Goal: Transaction & Acquisition: Purchase product/service

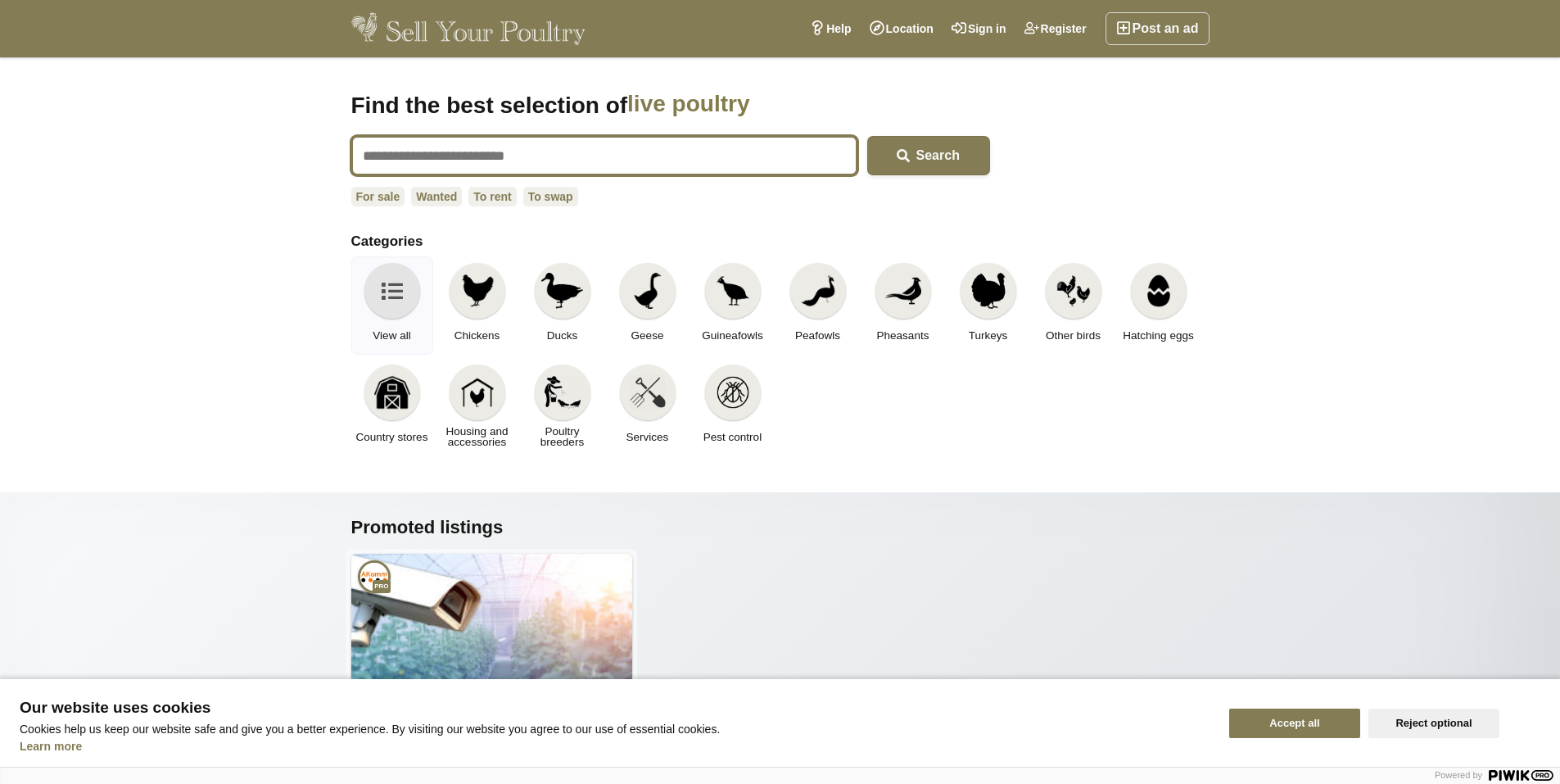
click at [419, 152] on input "text" at bounding box center [605, 155] width 506 height 39
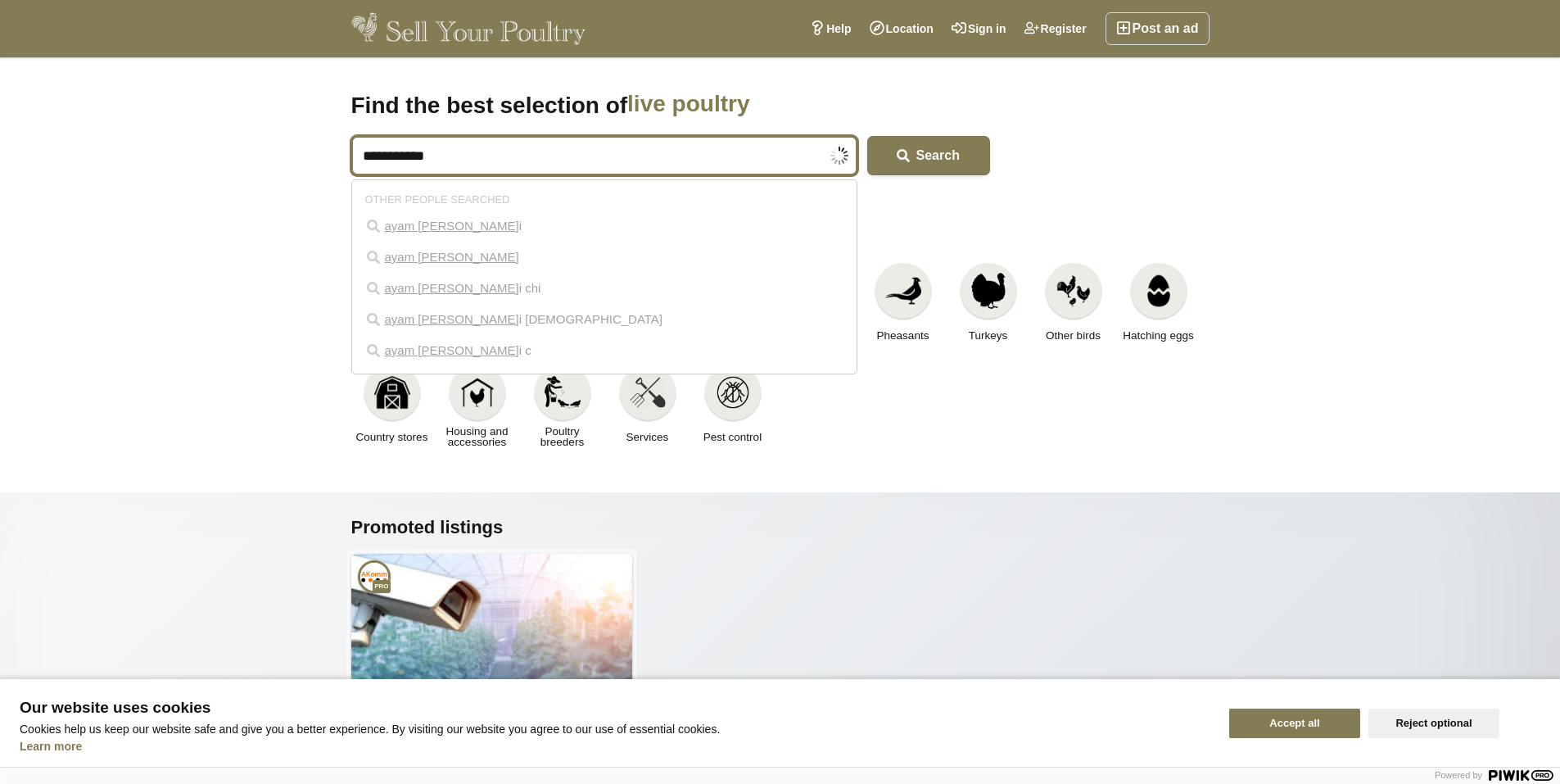
type input "**********"
click at [867, 136] on button "Search" at bounding box center [929, 155] width 123 height 39
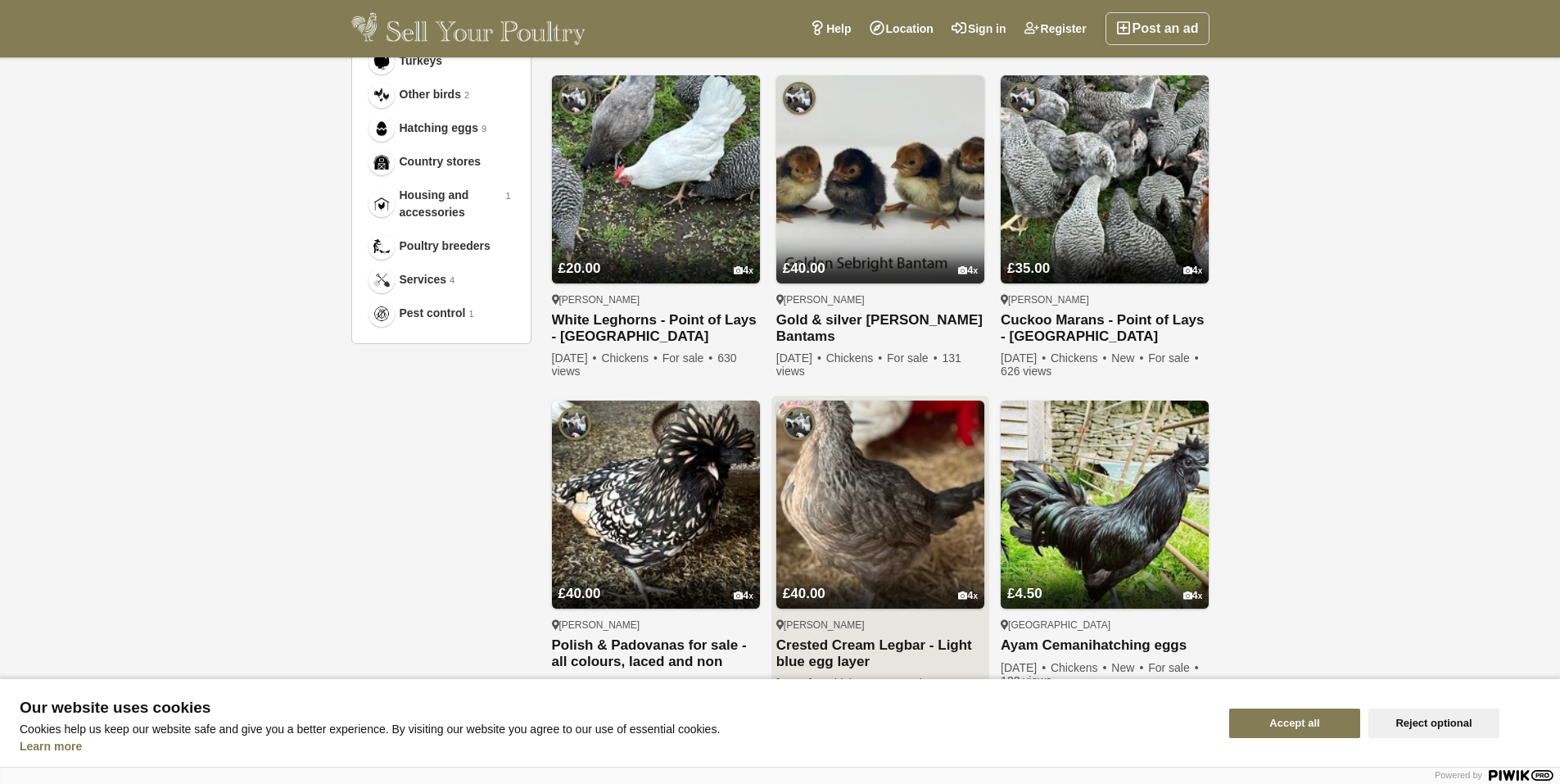
scroll to position [983, 0]
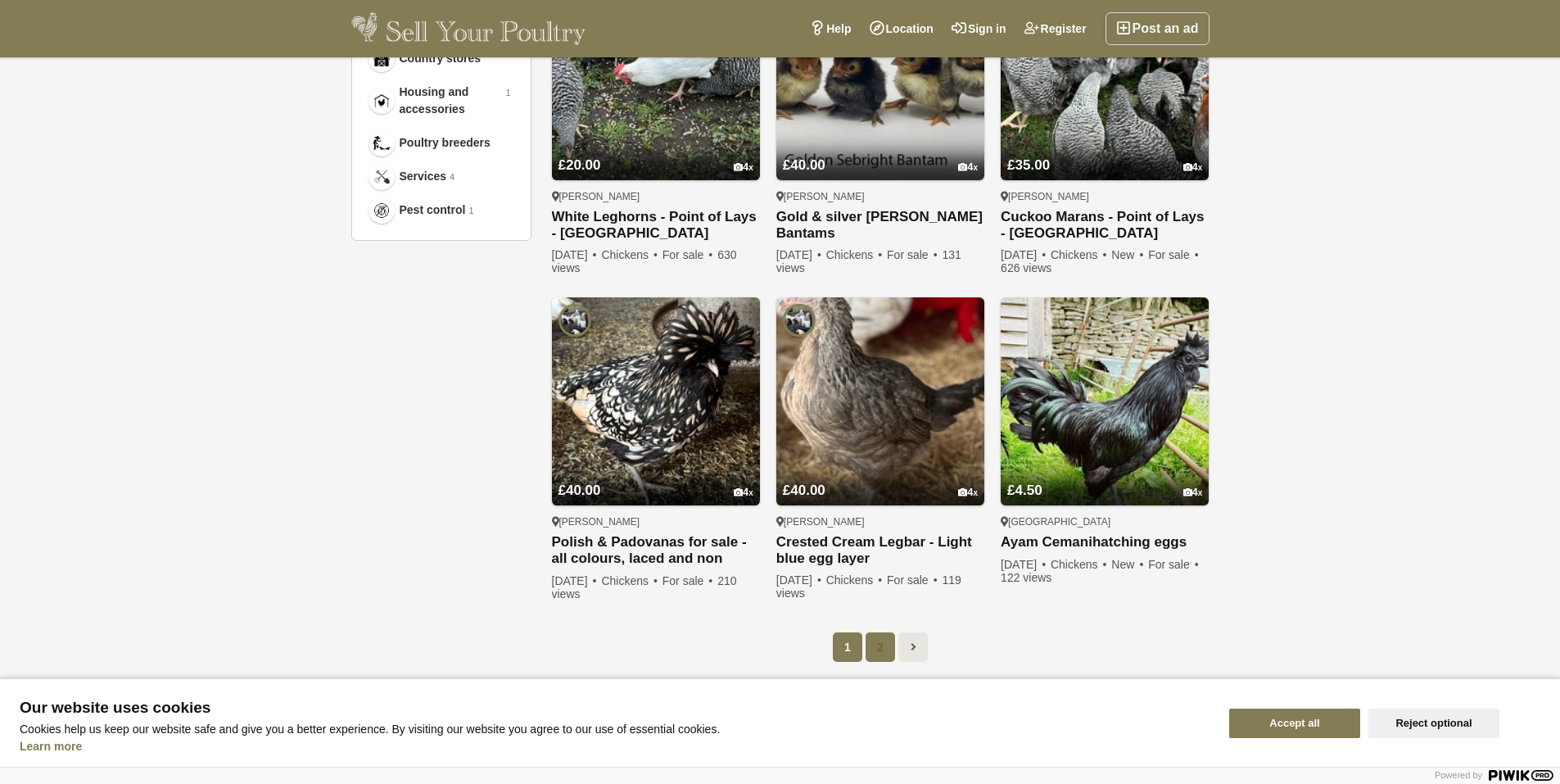
click at [881, 639] on link "2" at bounding box center [880, 646] width 29 height 29
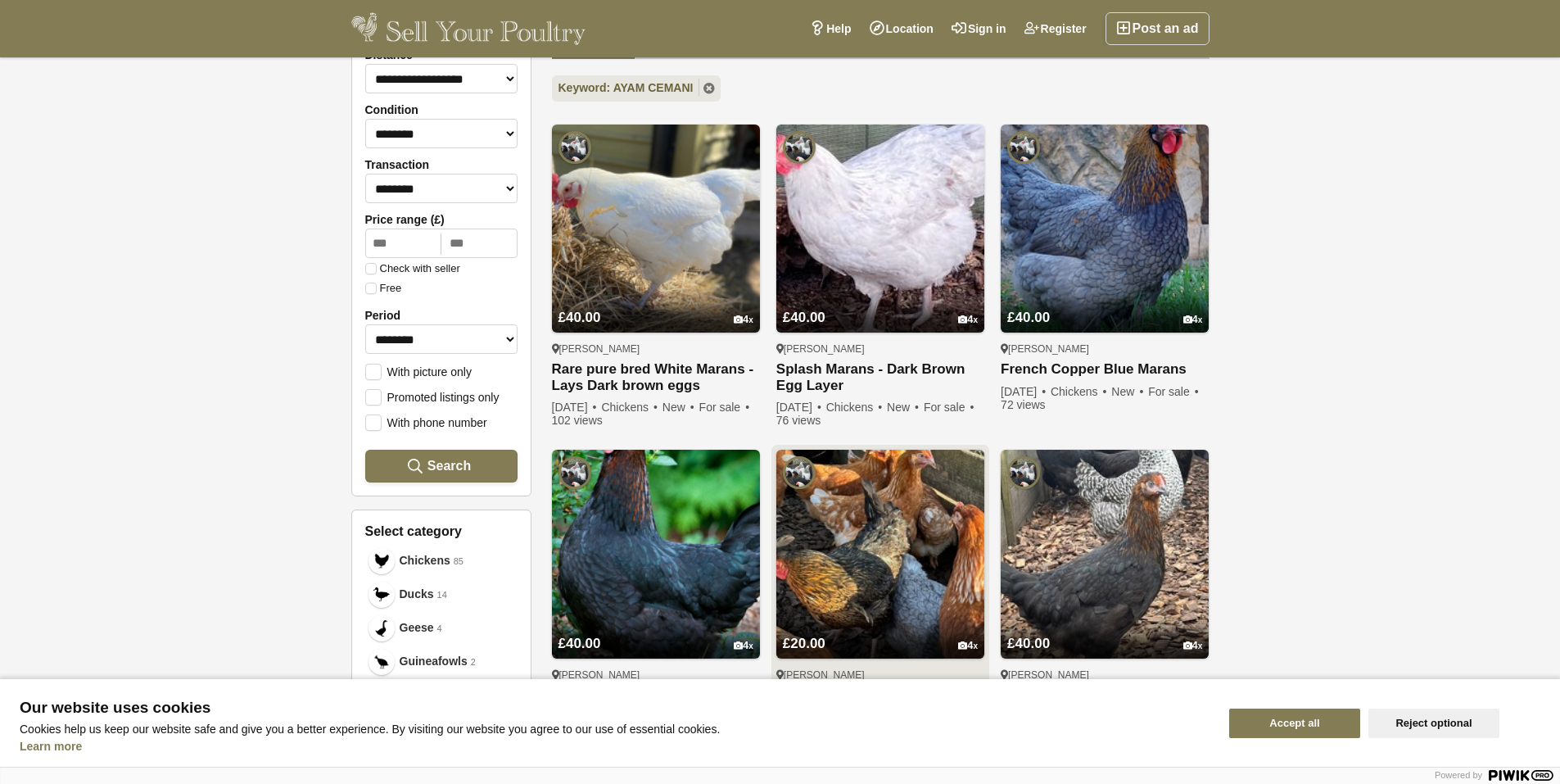
scroll to position [412, 0]
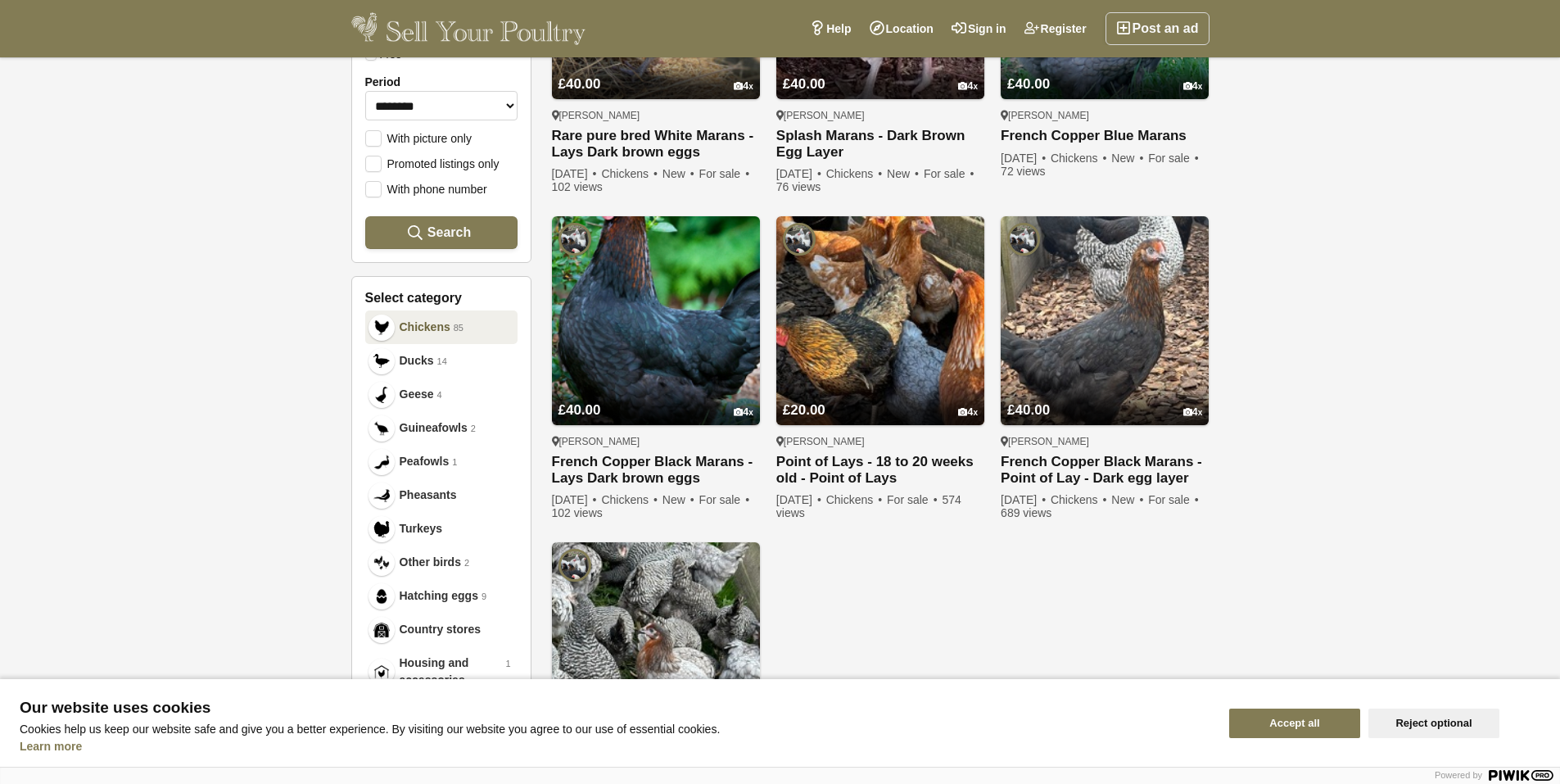
click at [378, 332] on div at bounding box center [382, 328] width 27 height 27
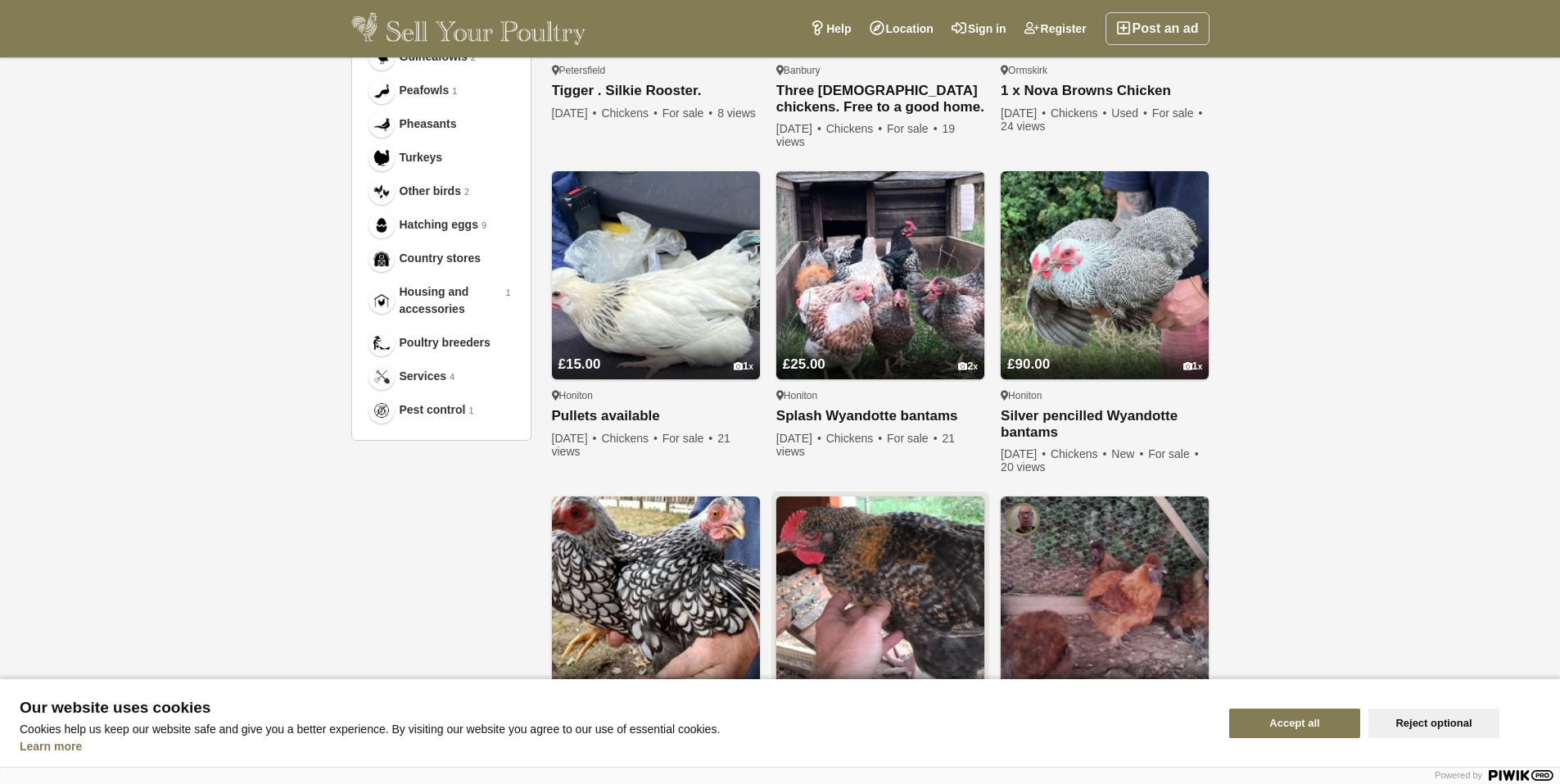
scroll to position [983, 0]
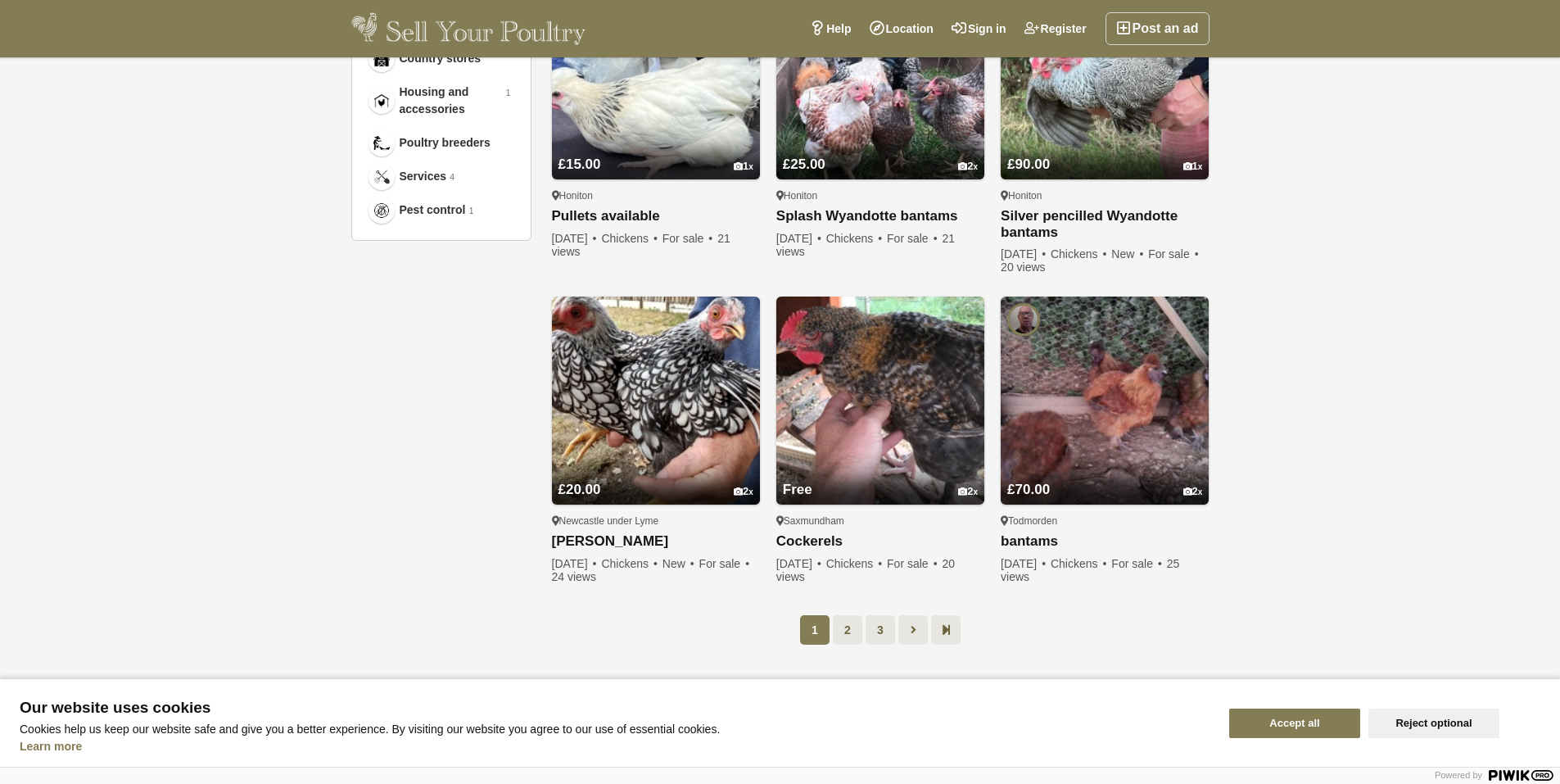
click at [832, 624] on ul "1 2 3" at bounding box center [881, 629] width 658 height 29
click at [860, 629] on link "2" at bounding box center [847, 629] width 29 height 29
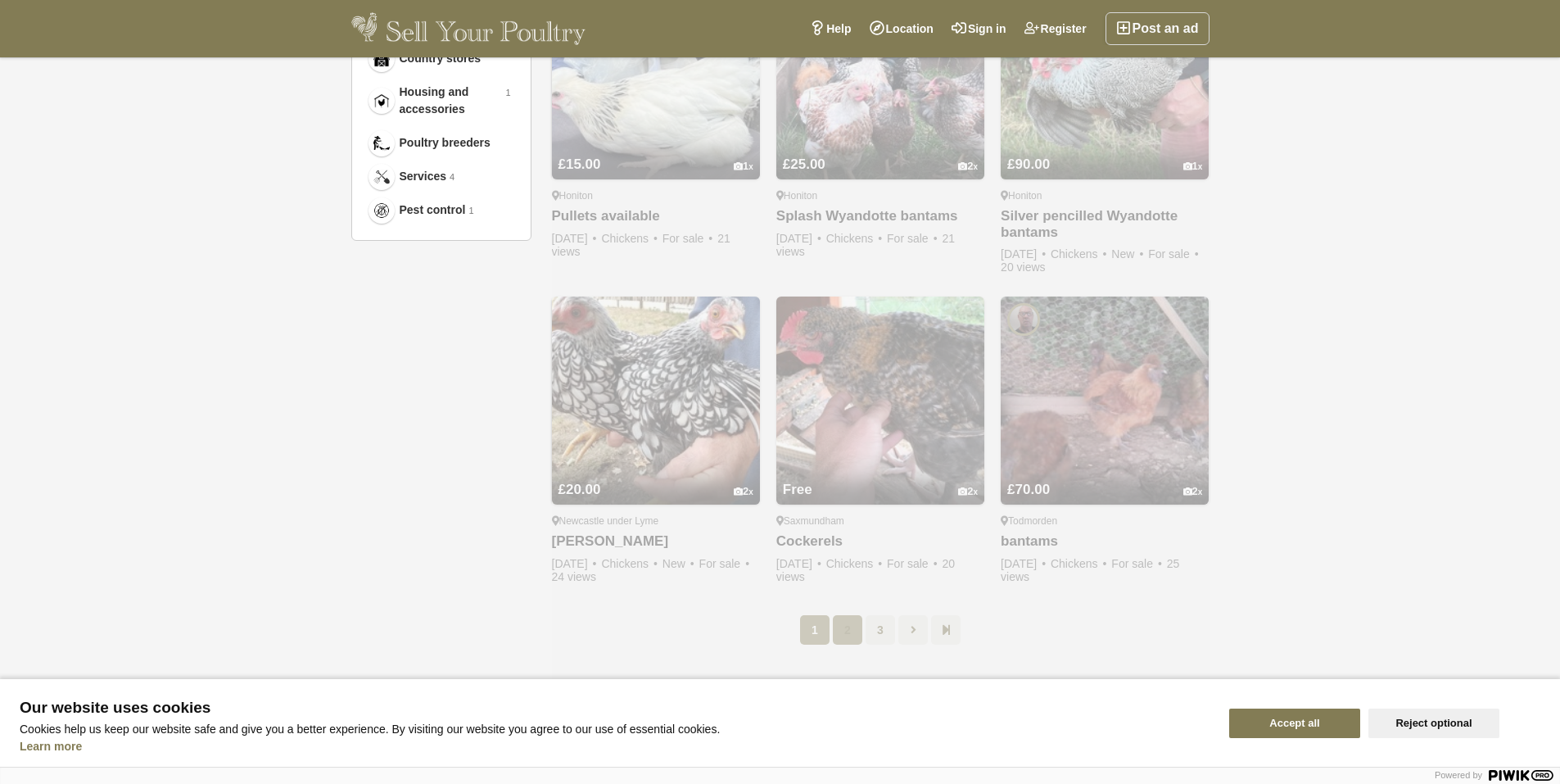
scroll to position [84, 0]
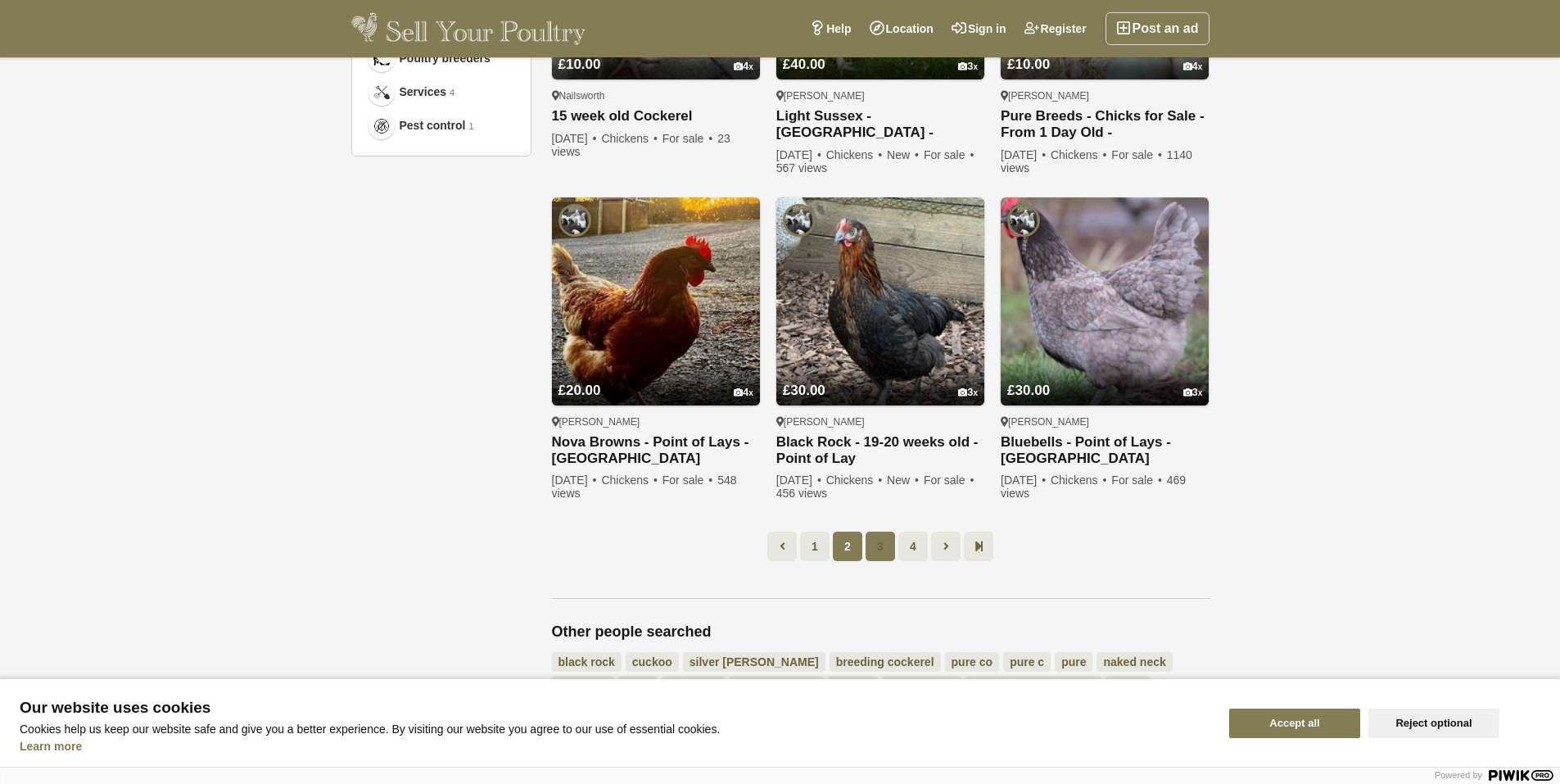
click at [887, 541] on link "3" at bounding box center [880, 545] width 29 height 29
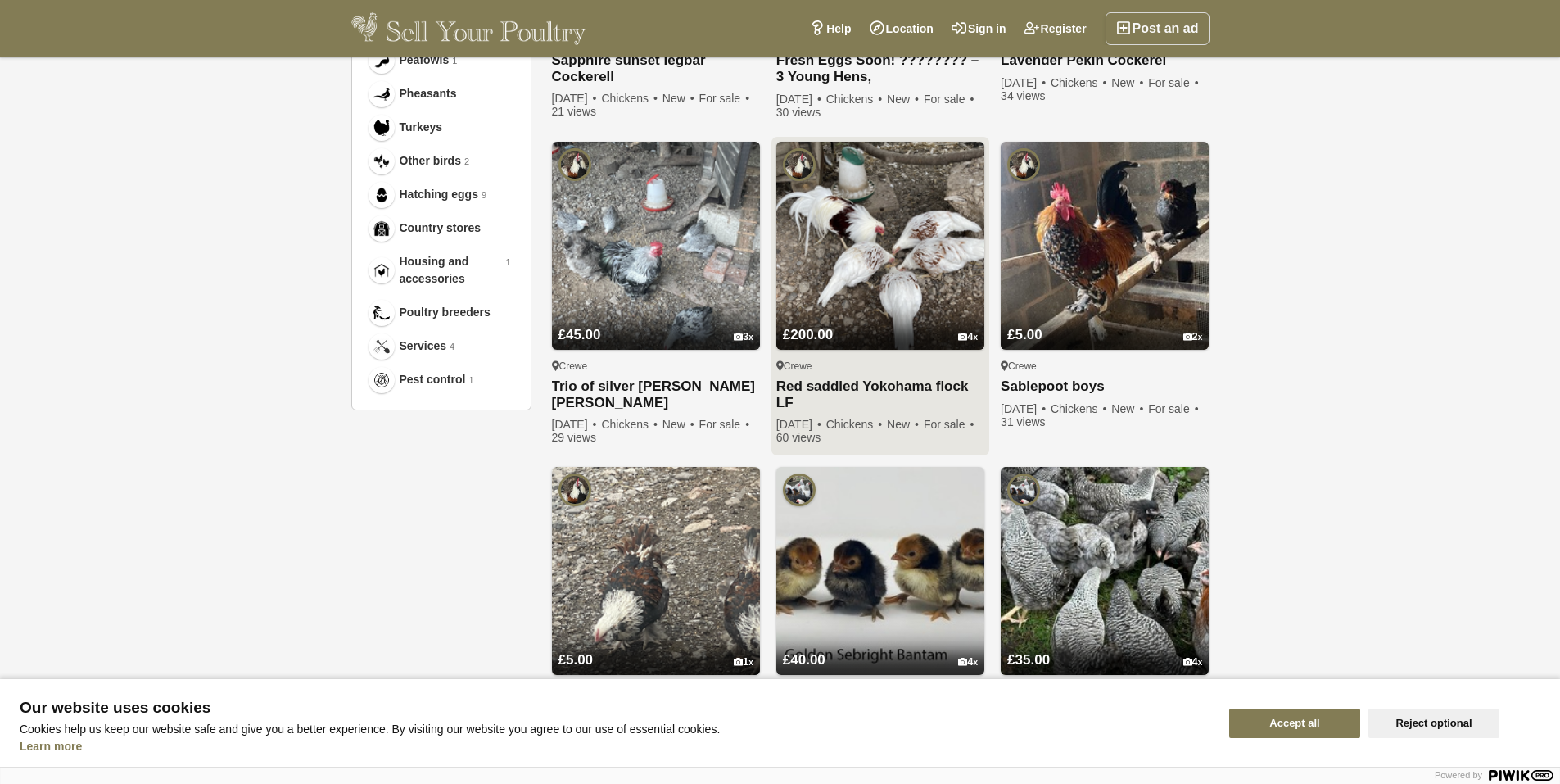
scroll to position [1067, 0]
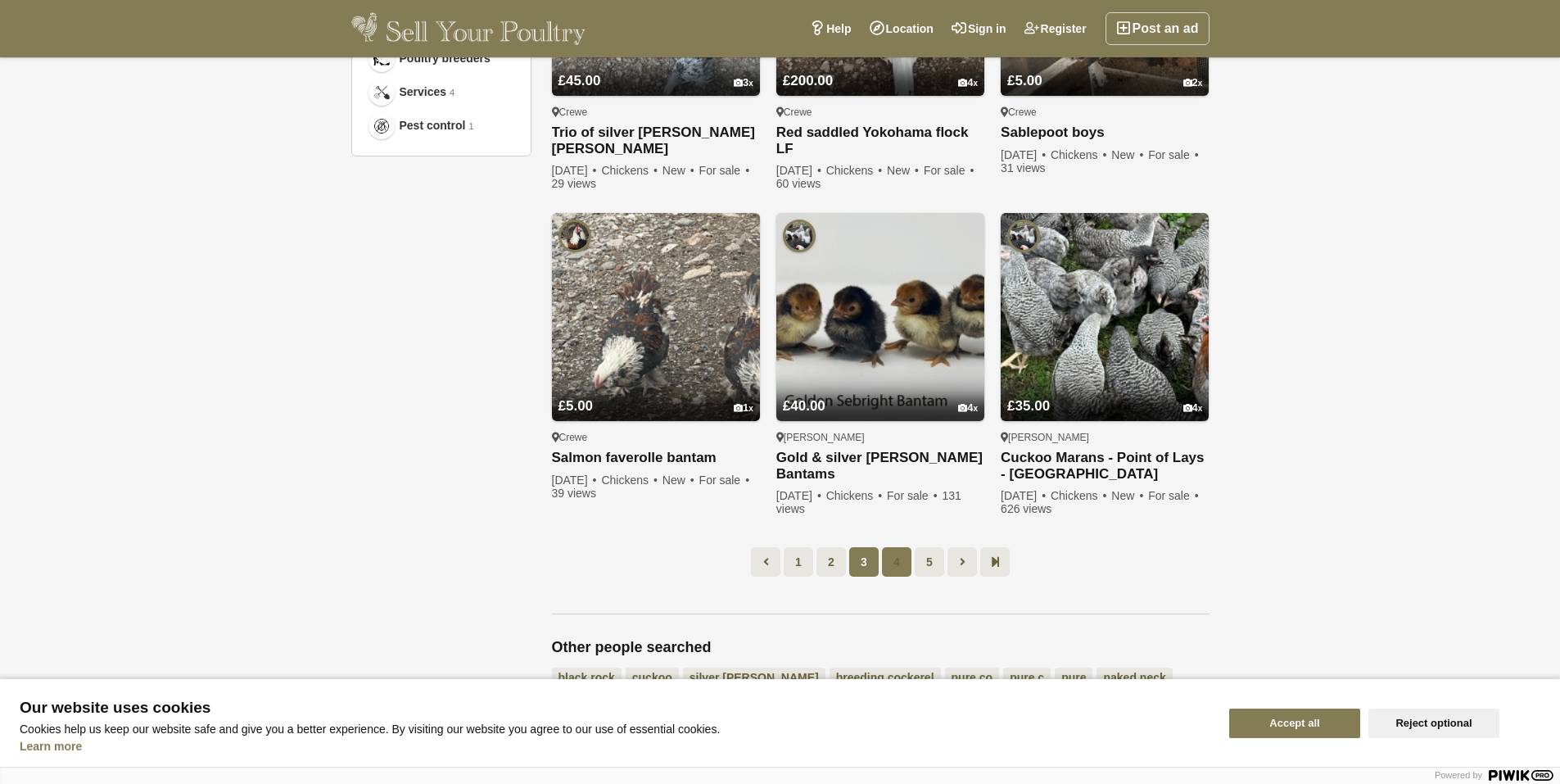
click at [908, 547] on link "4" at bounding box center [896, 561] width 29 height 29
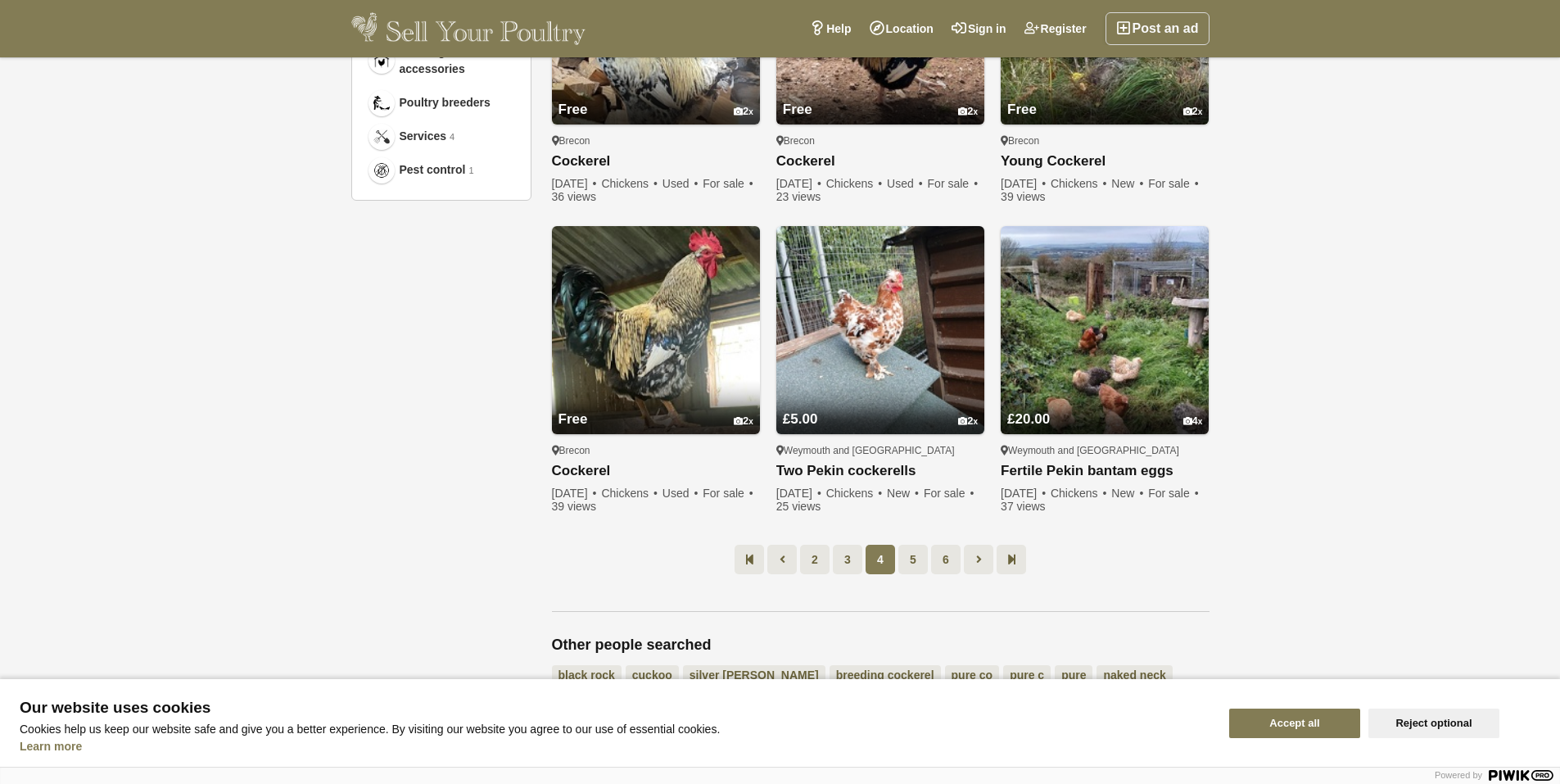
scroll to position [1230, 0]
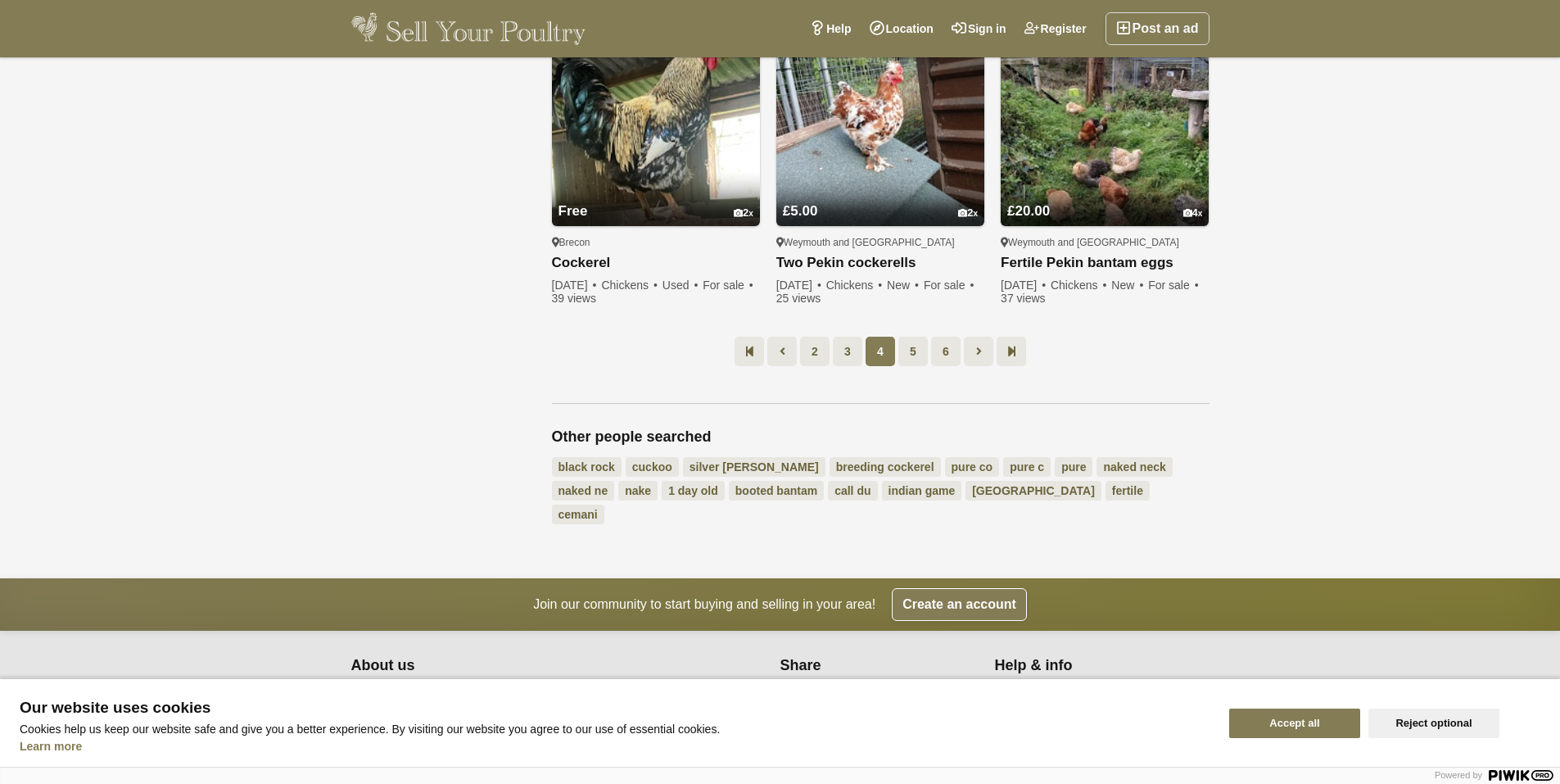
click at [930, 358] on ul "2 3 4 5 6" at bounding box center [881, 351] width 658 height 29
click at [922, 353] on link "5" at bounding box center [913, 351] width 29 height 29
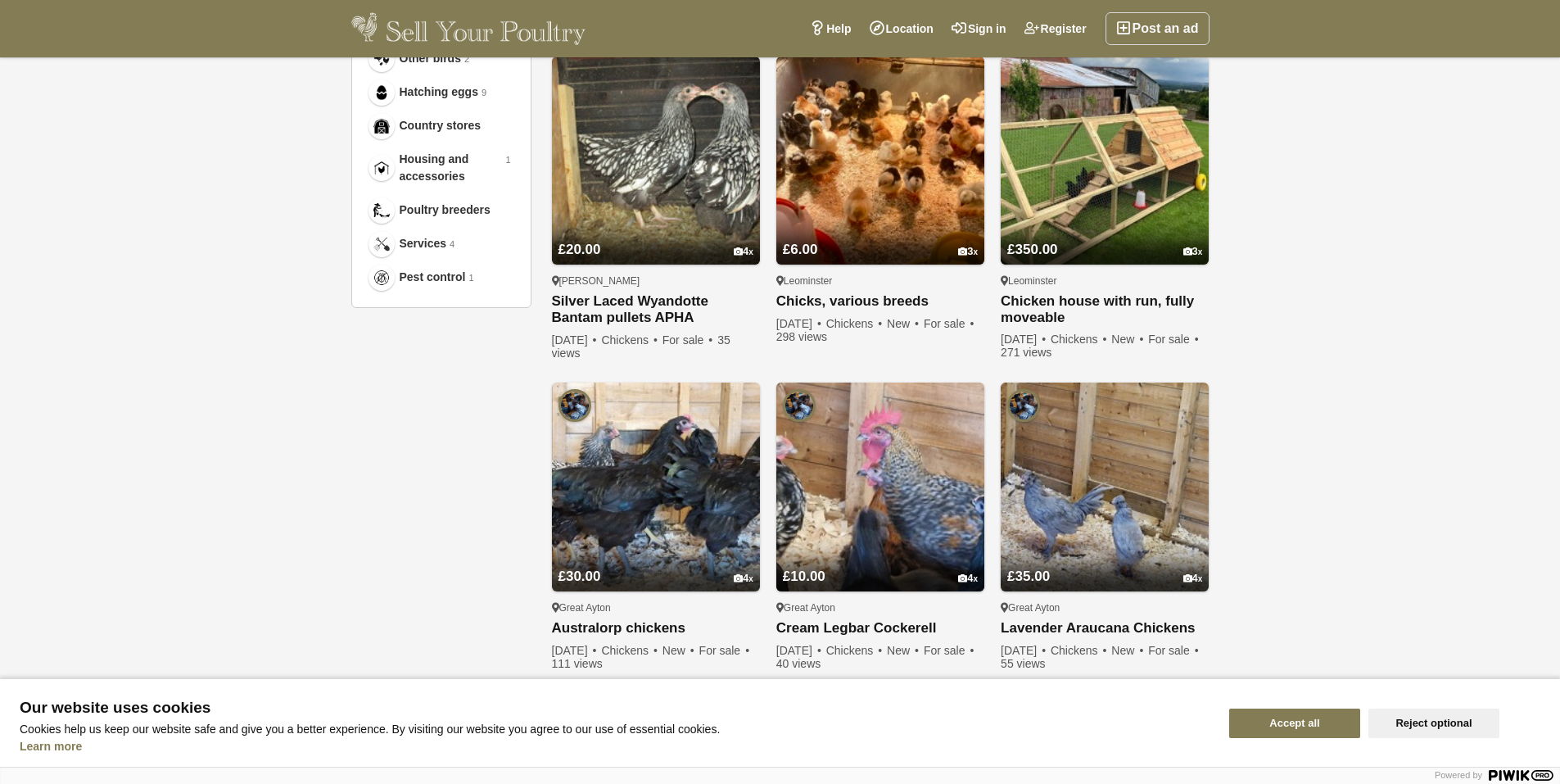
scroll to position [985, 0]
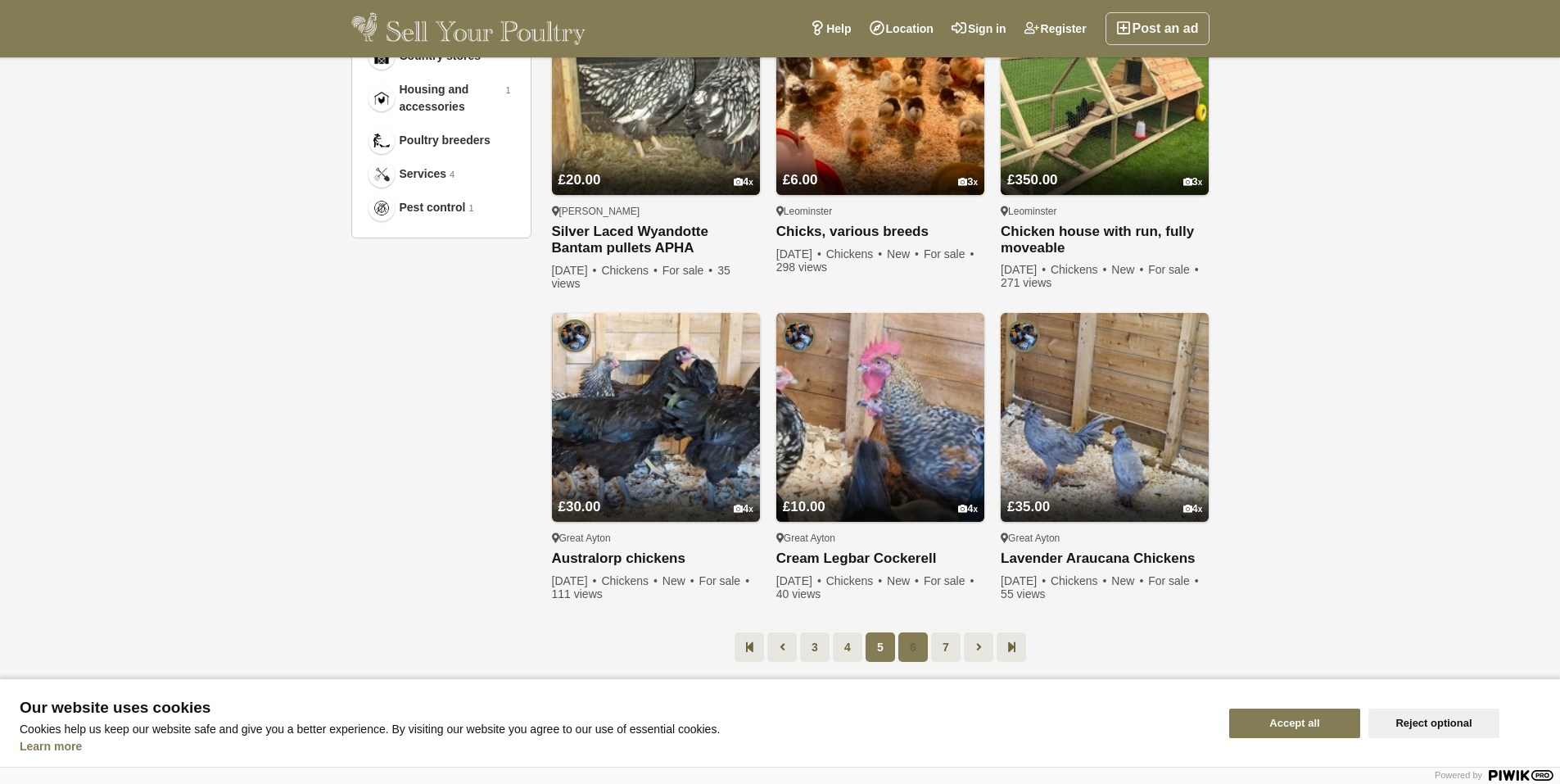
click at [921, 634] on link "6" at bounding box center [913, 646] width 29 height 29
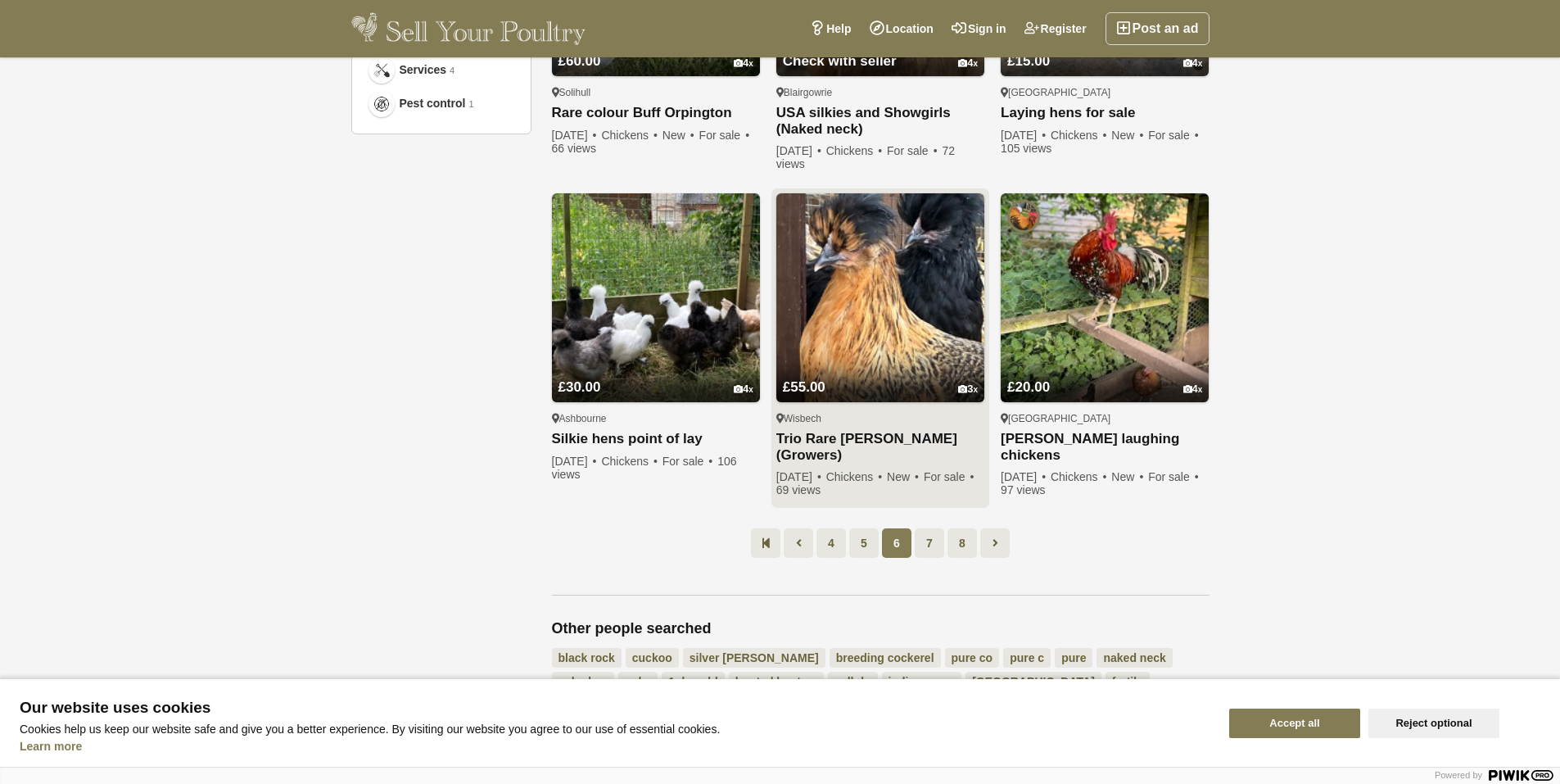
scroll to position [1067, 0]
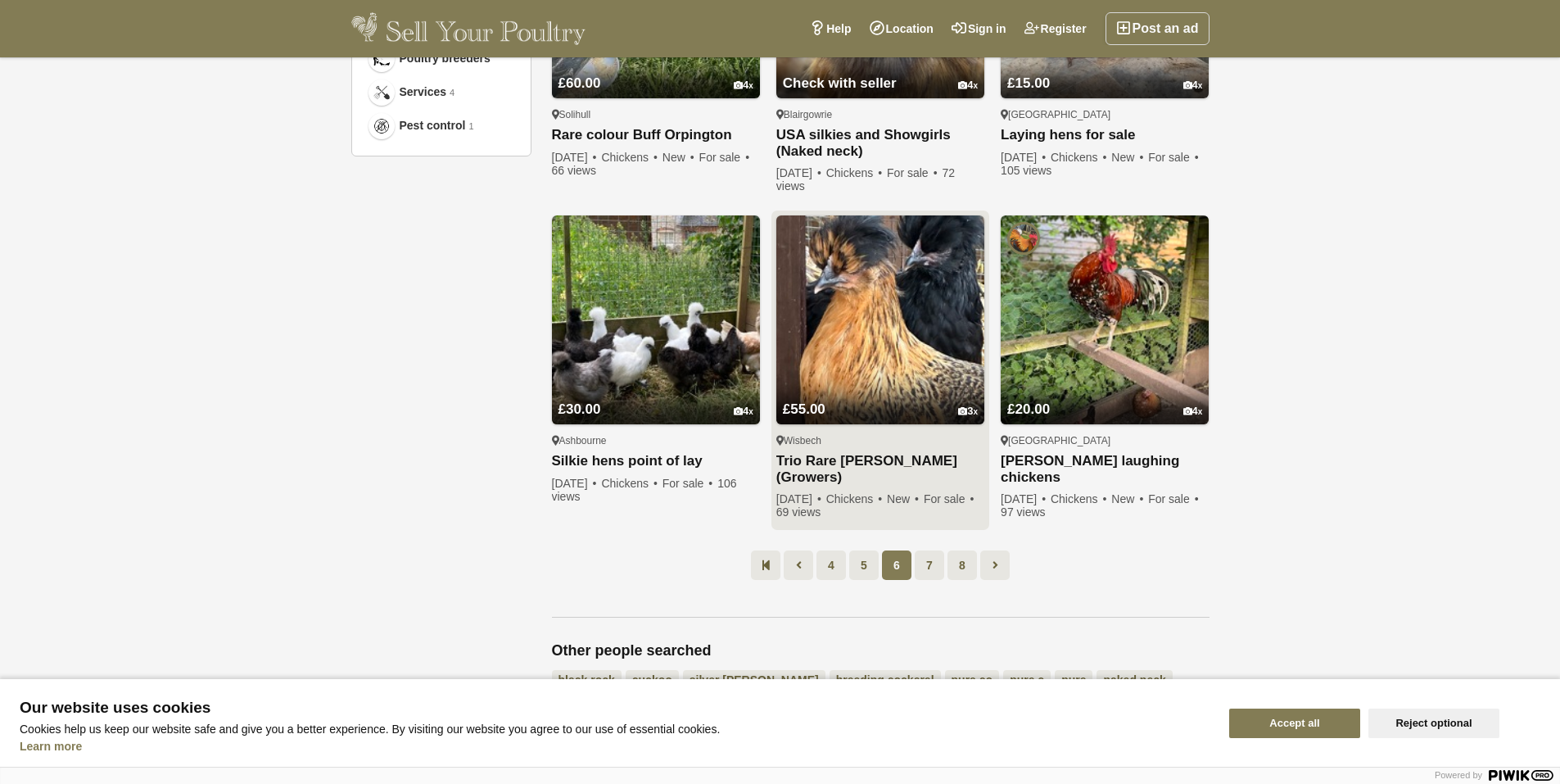
click at [896, 370] on link "£55.00 3" at bounding box center [881, 397] width 208 height 54
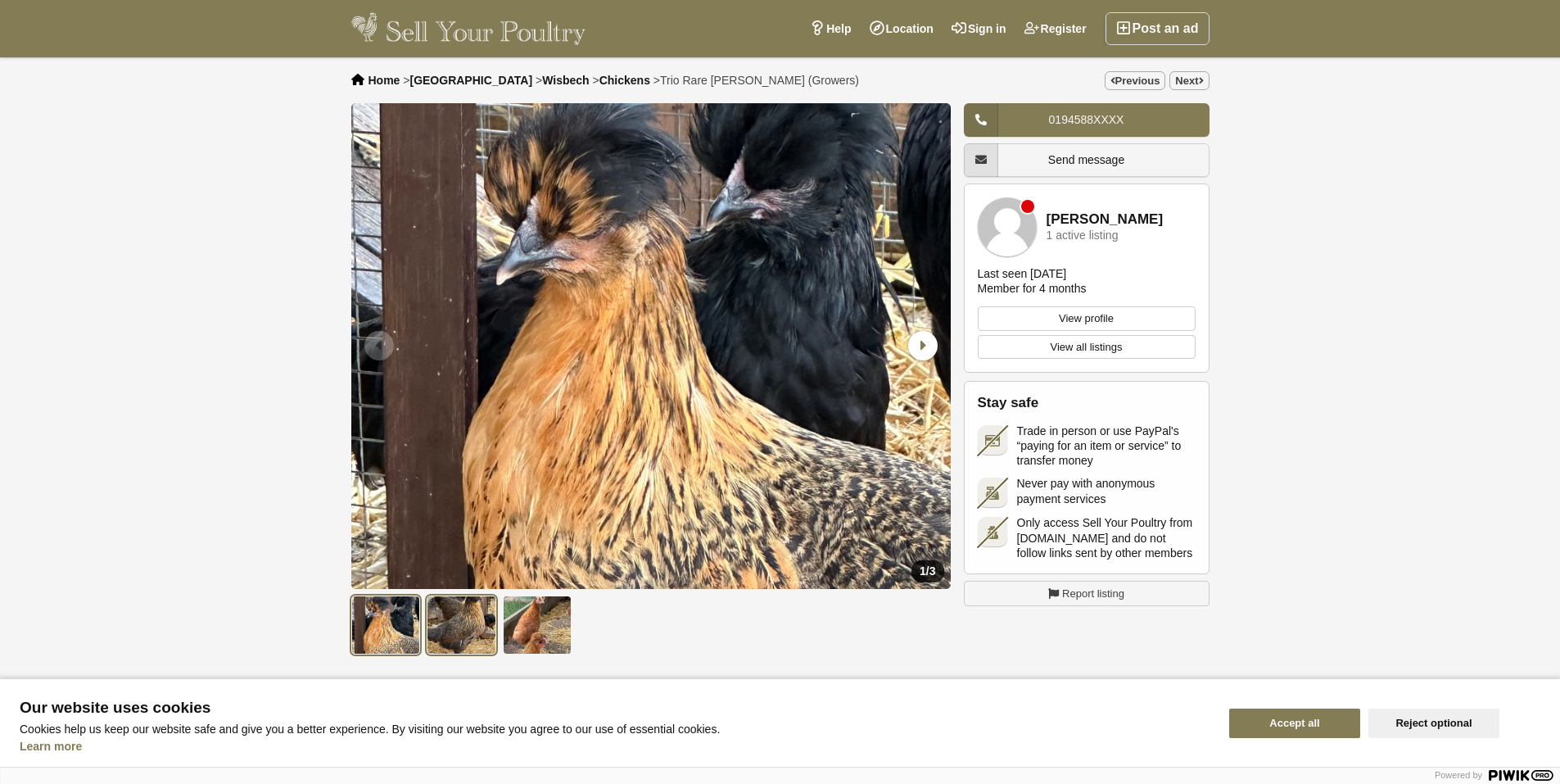
click at [443, 629] on img at bounding box center [462, 624] width 70 height 59
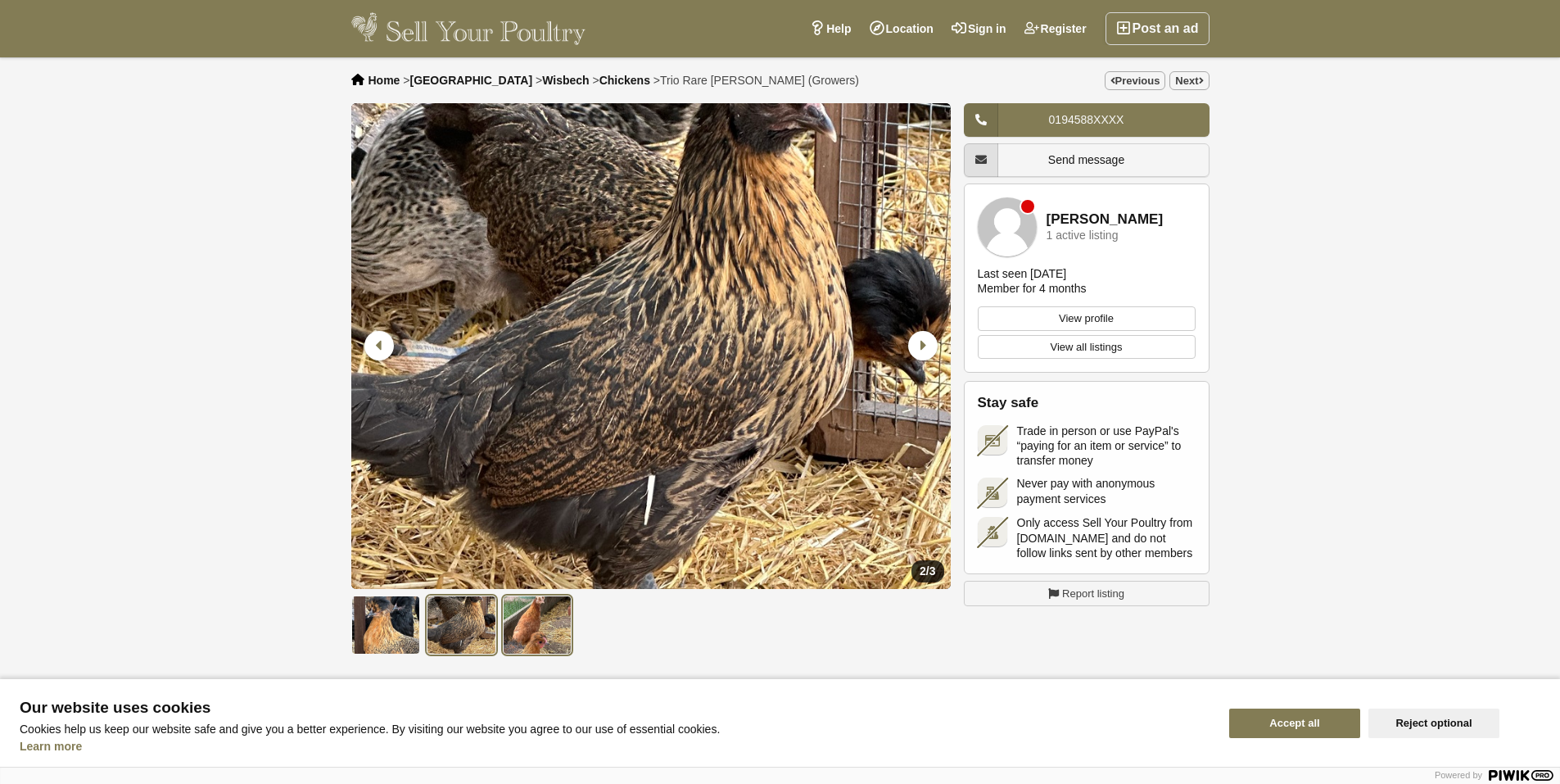
click at [531, 611] on img at bounding box center [538, 624] width 70 height 59
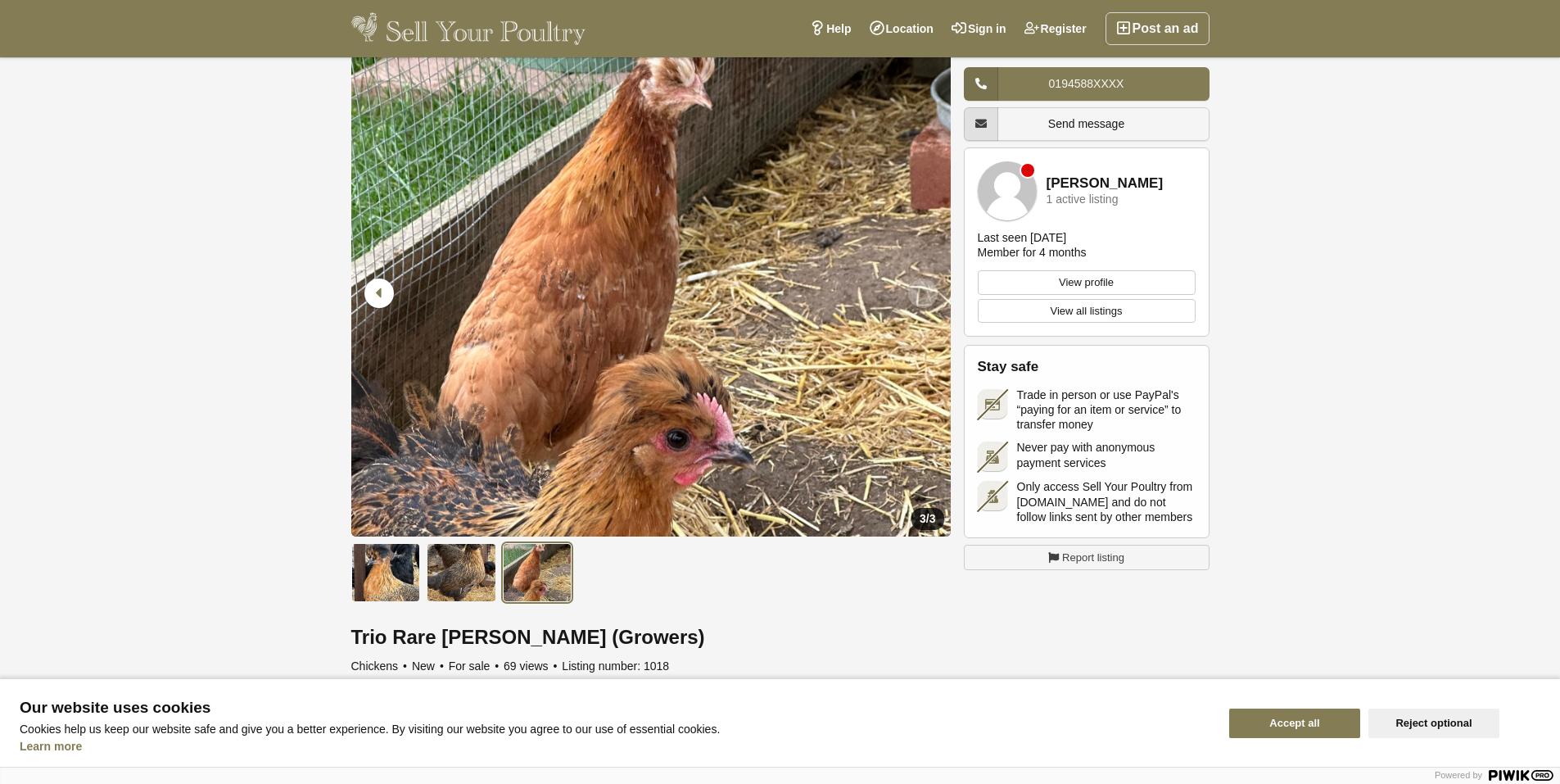
scroll to position [82, 0]
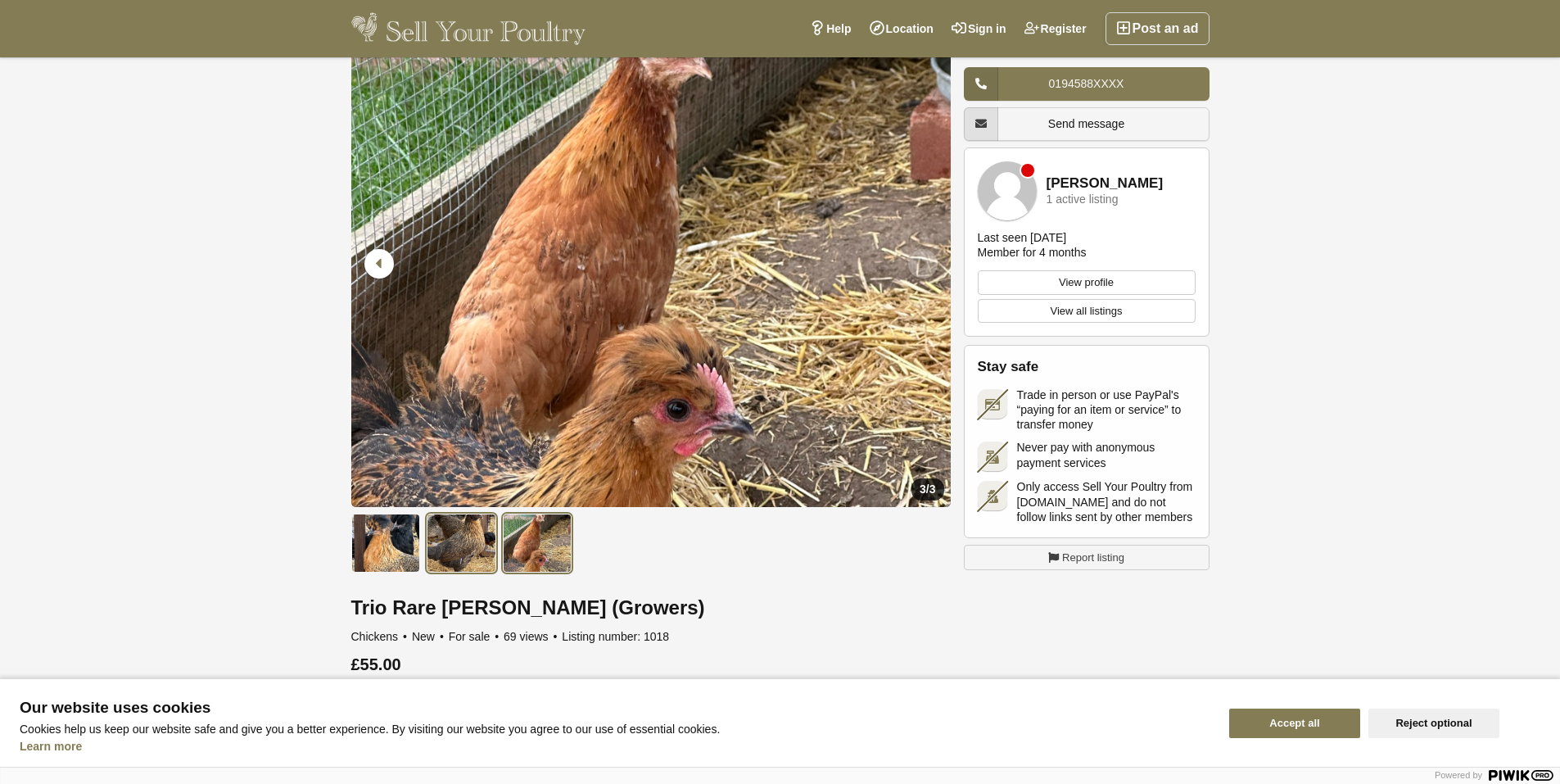
click at [454, 535] on img at bounding box center [462, 543] width 70 height 59
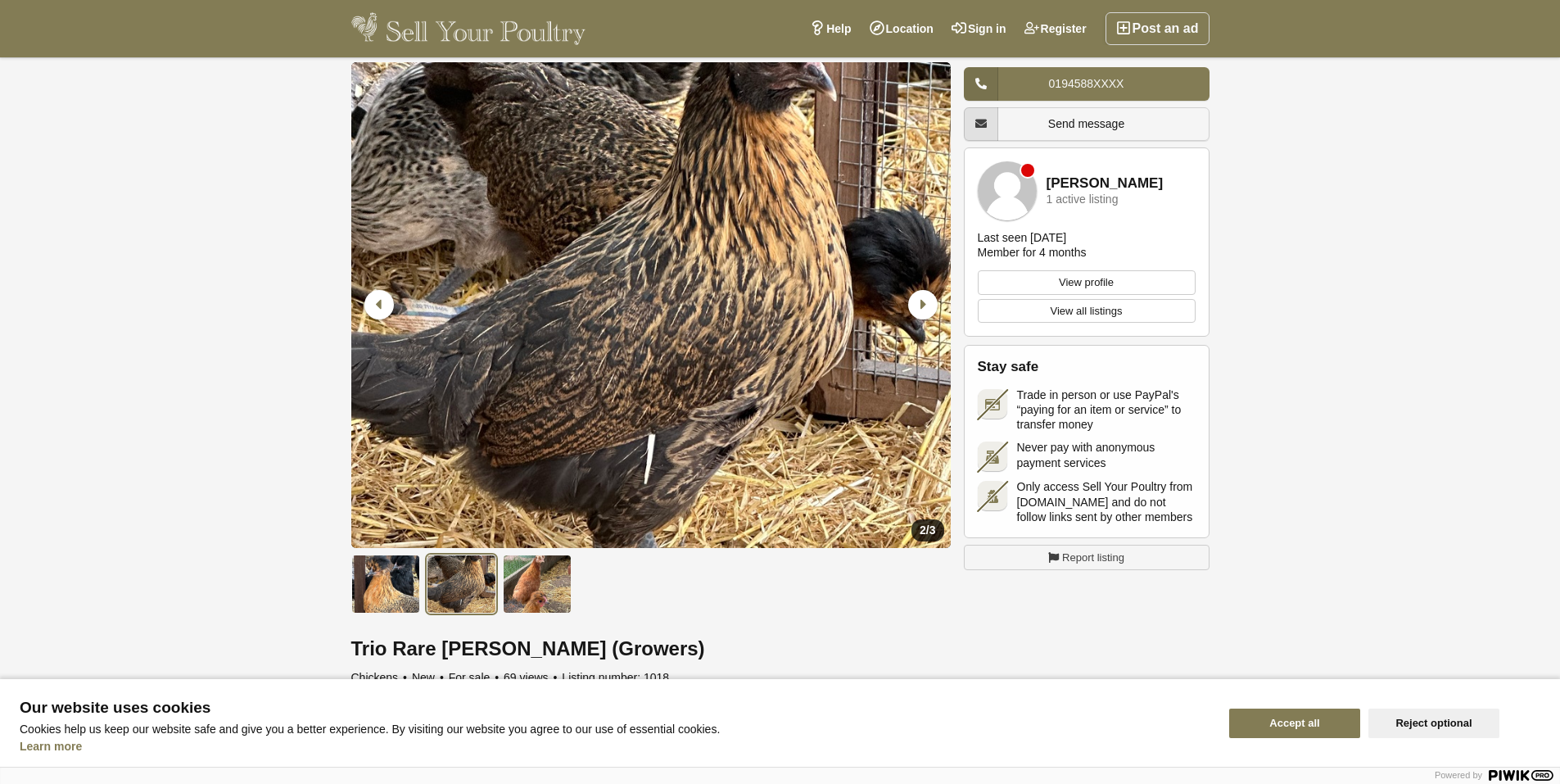
scroll to position [0, 0]
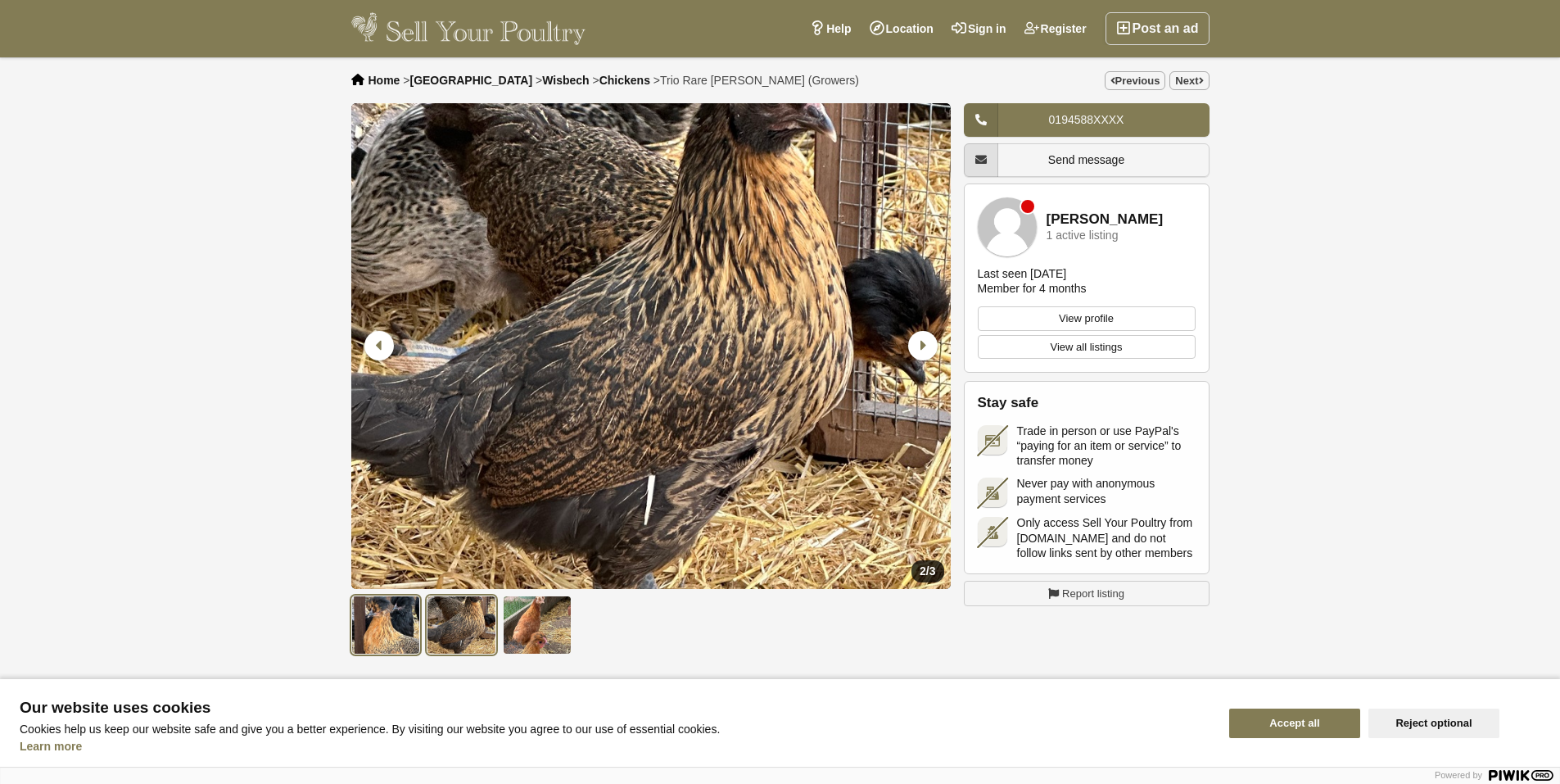
click at [410, 632] on img at bounding box center [387, 624] width 70 height 59
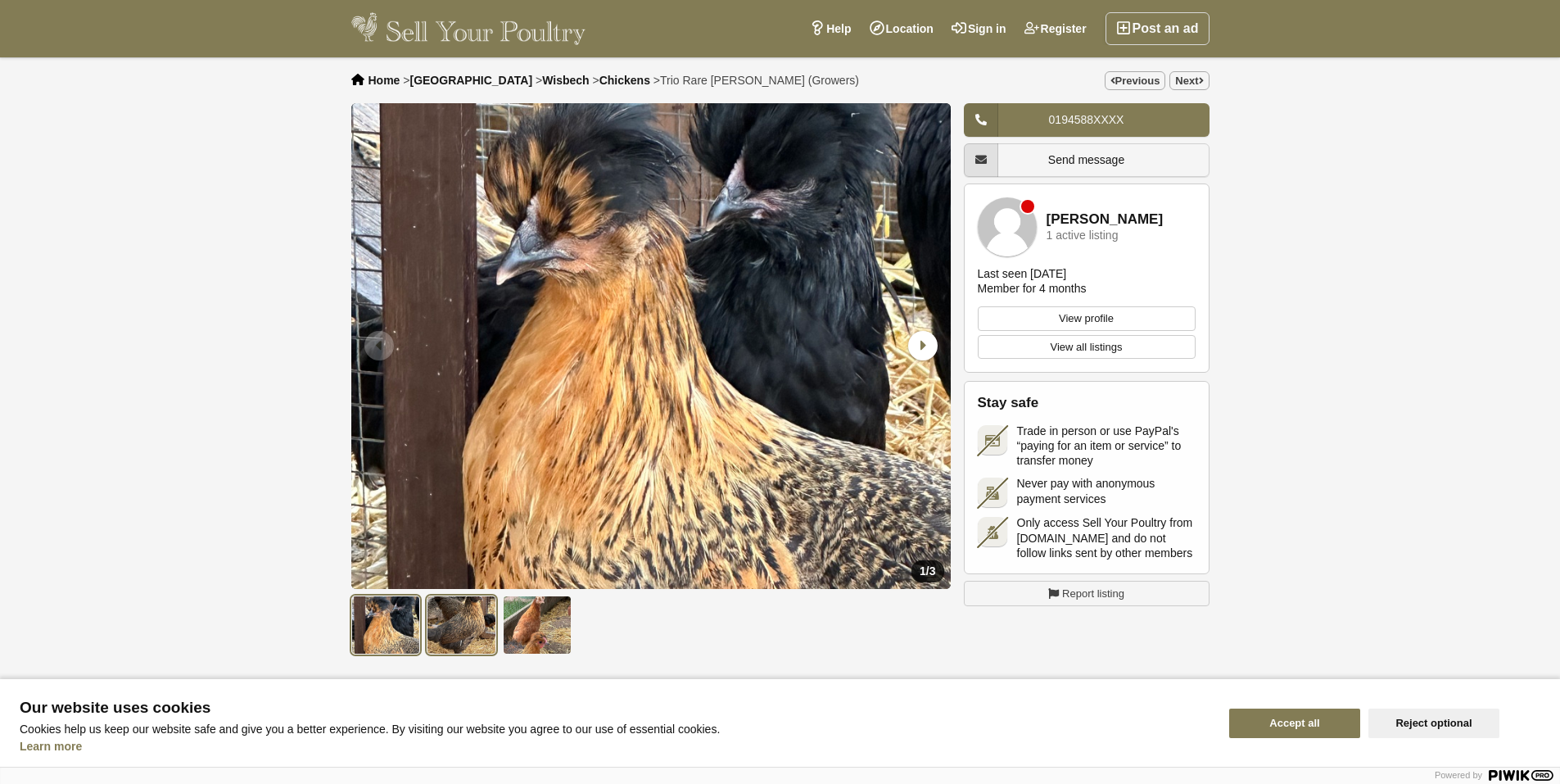
click at [466, 619] on img at bounding box center [462, 624] width 70 height 59
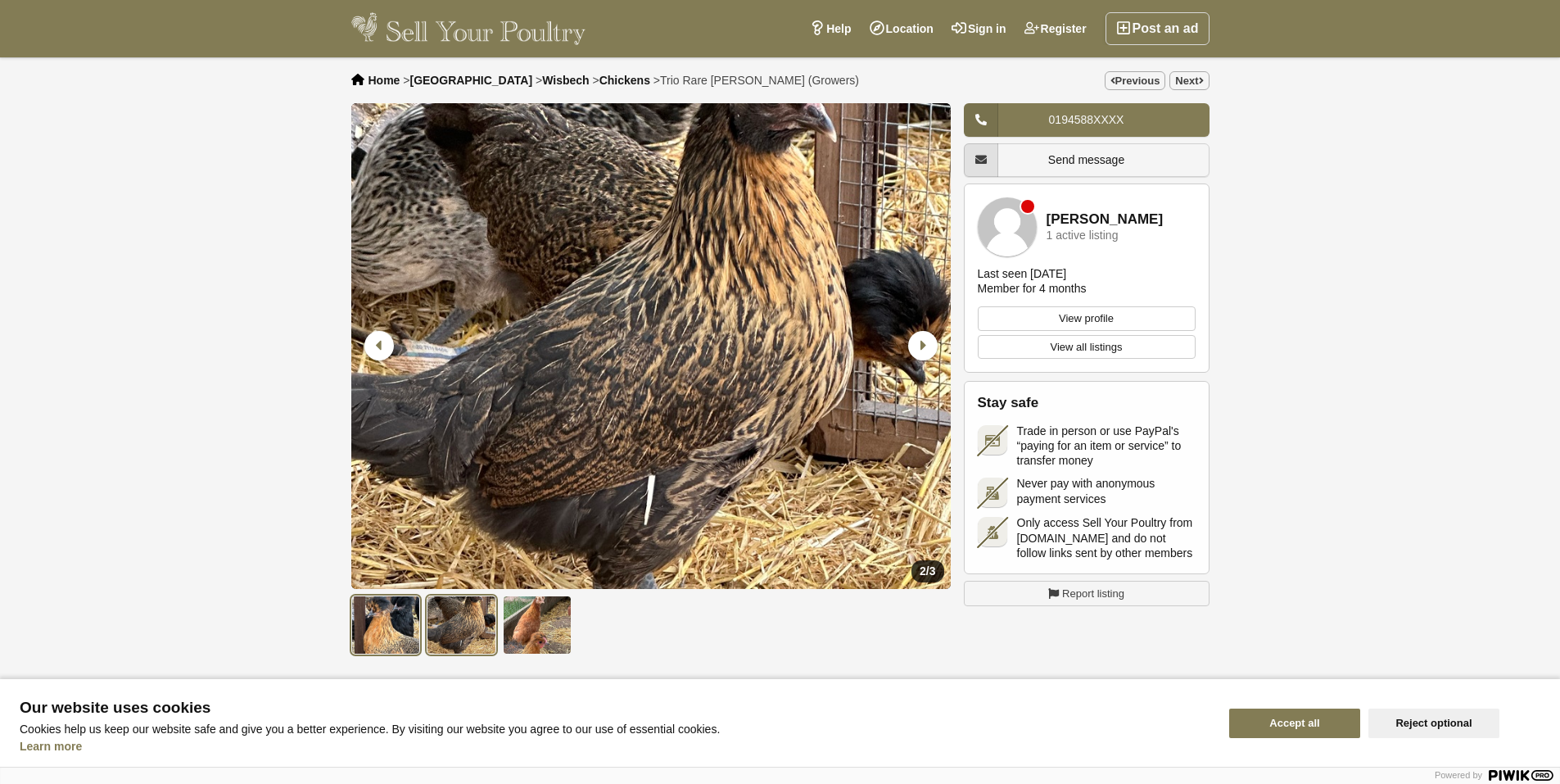
click at [390, 627] on img at bounding box center [387, 624] width 70 height 59
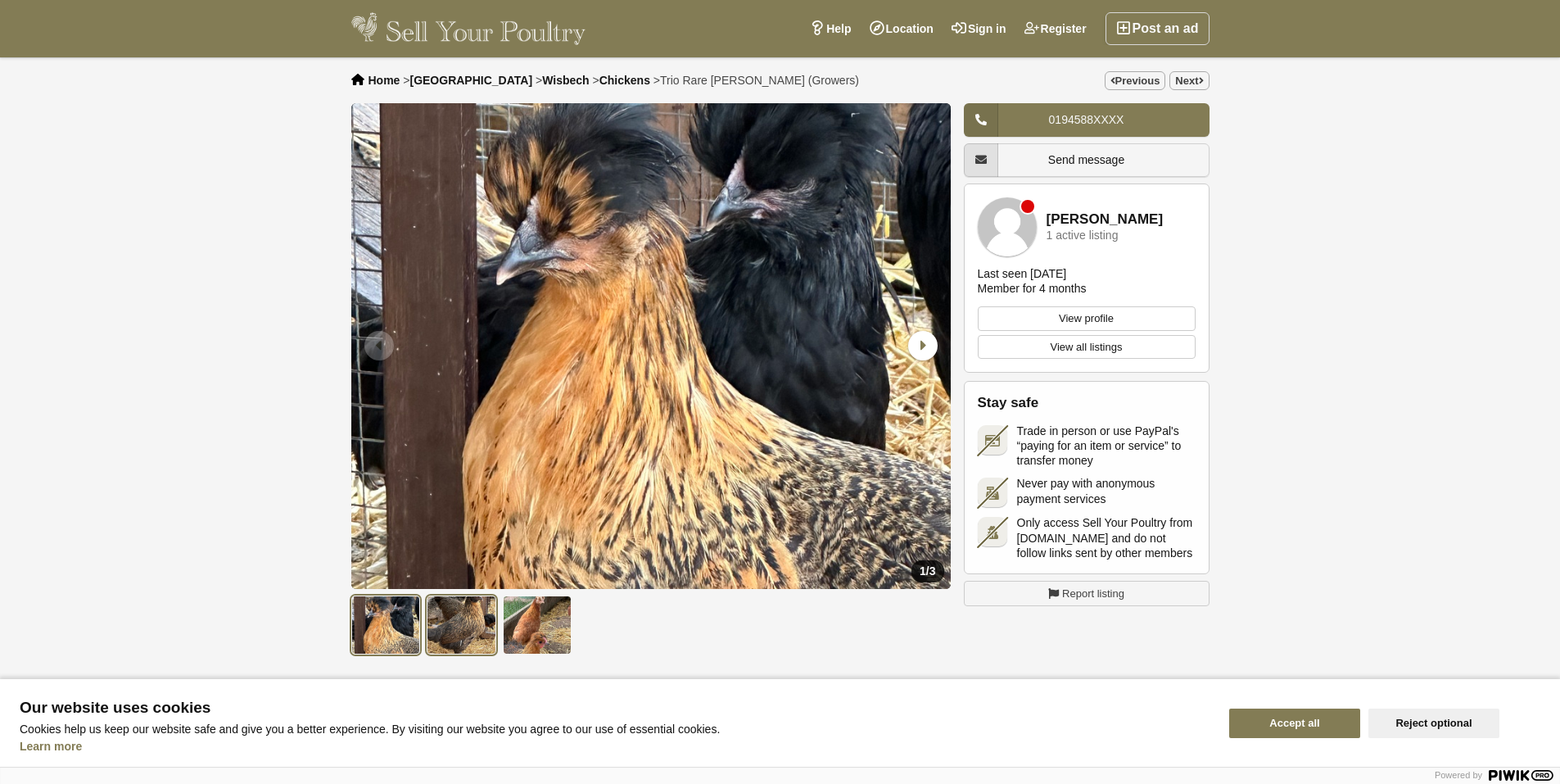
click at [455, 616] on img at bounding box center [462, 624] width 70 height 59
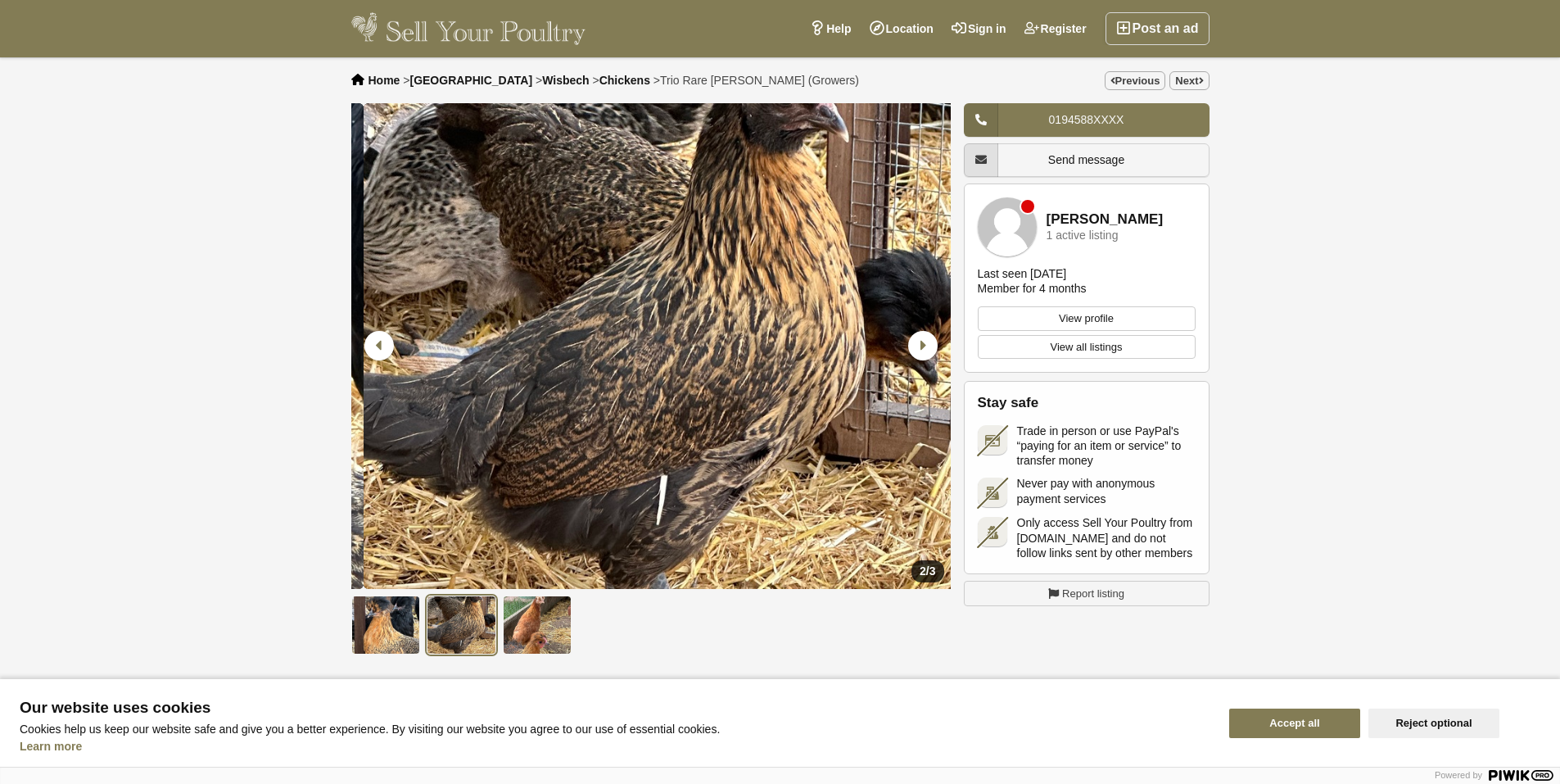
click at [644, 555] on img "2 / 3" at bounding box center [663, 346] width 600 height 486
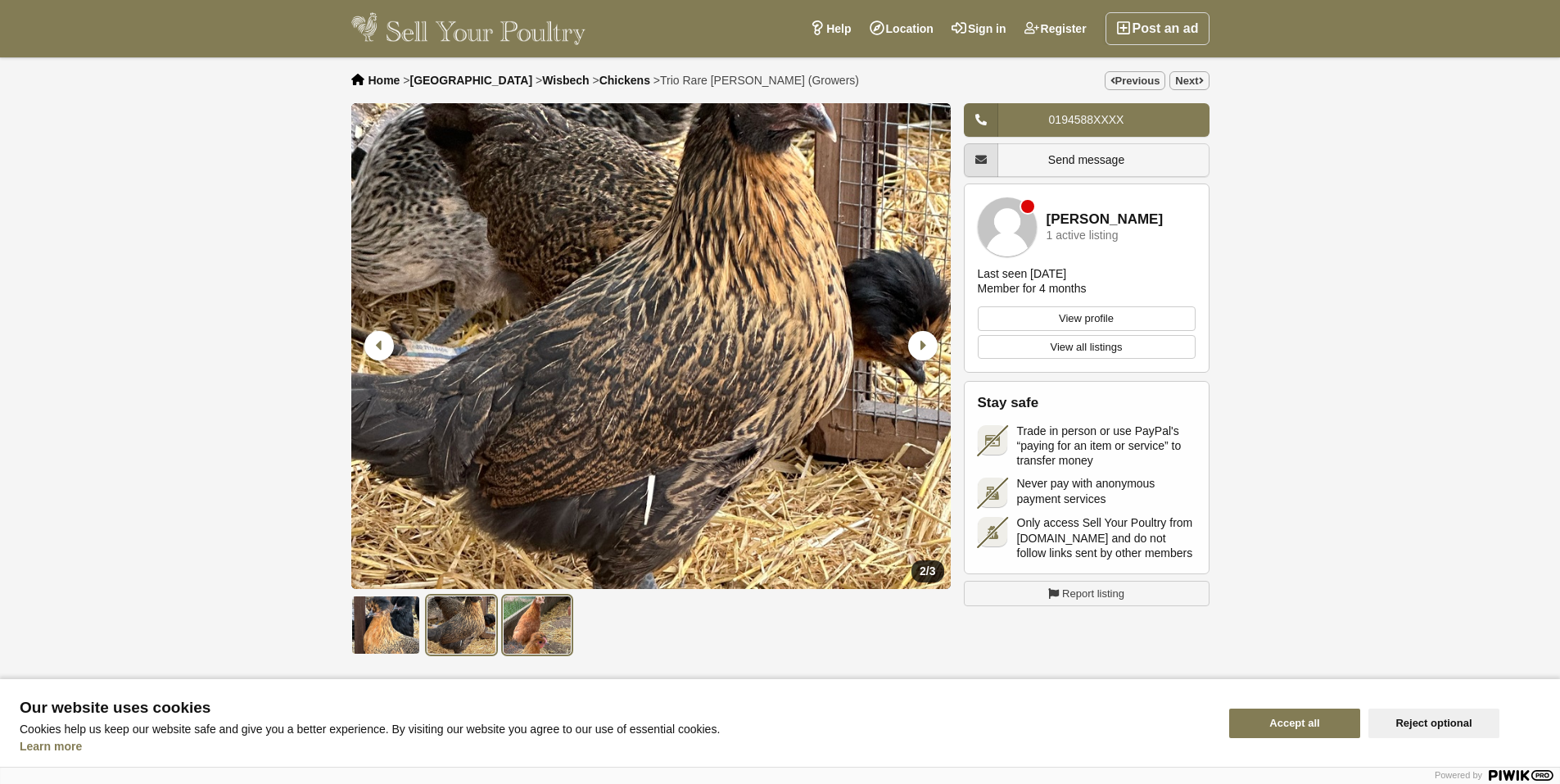
click at [520, 606] on img at bounding box center [538, 624] width 70 height 59
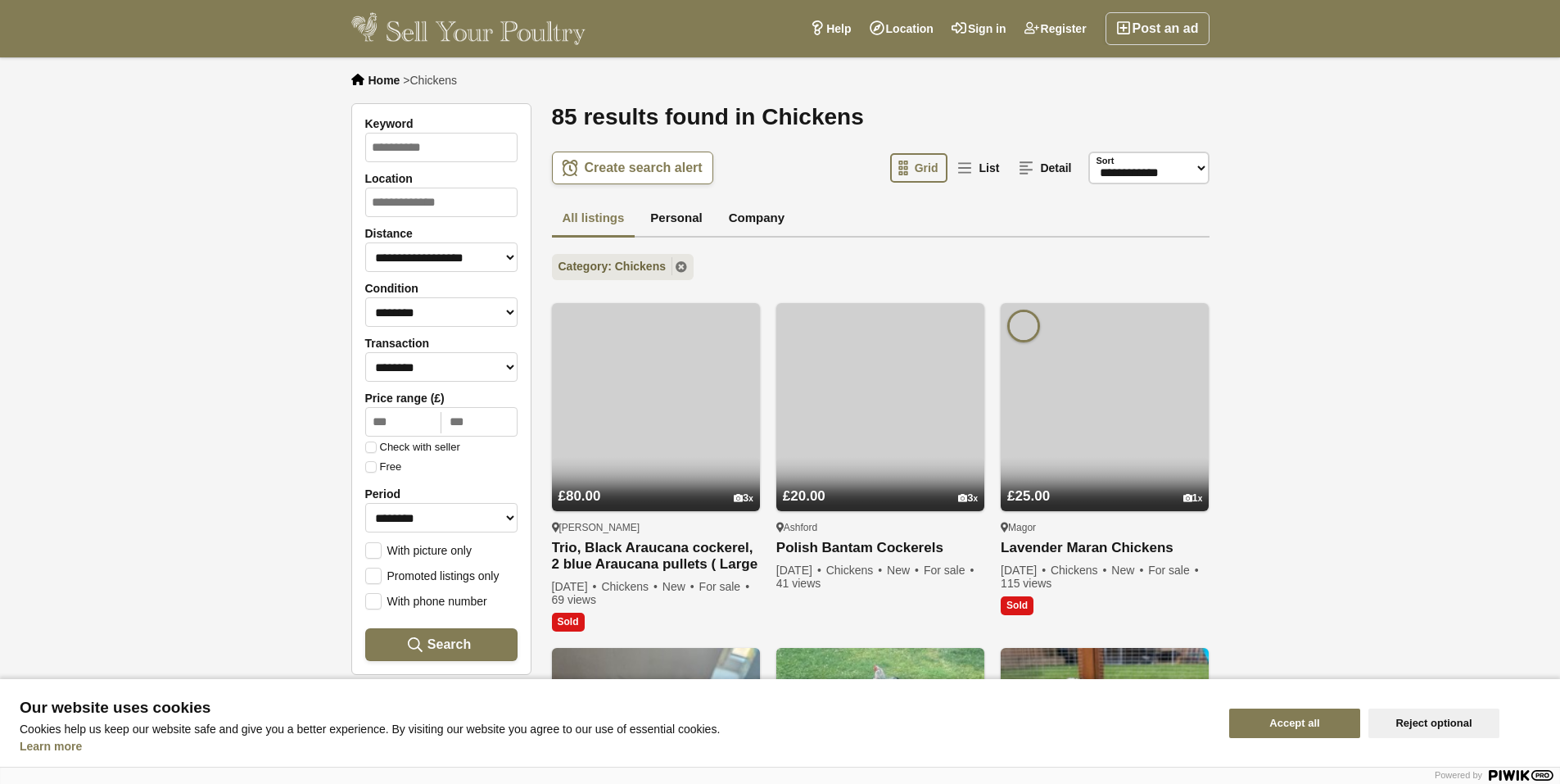
scroll to position [1067, 0]
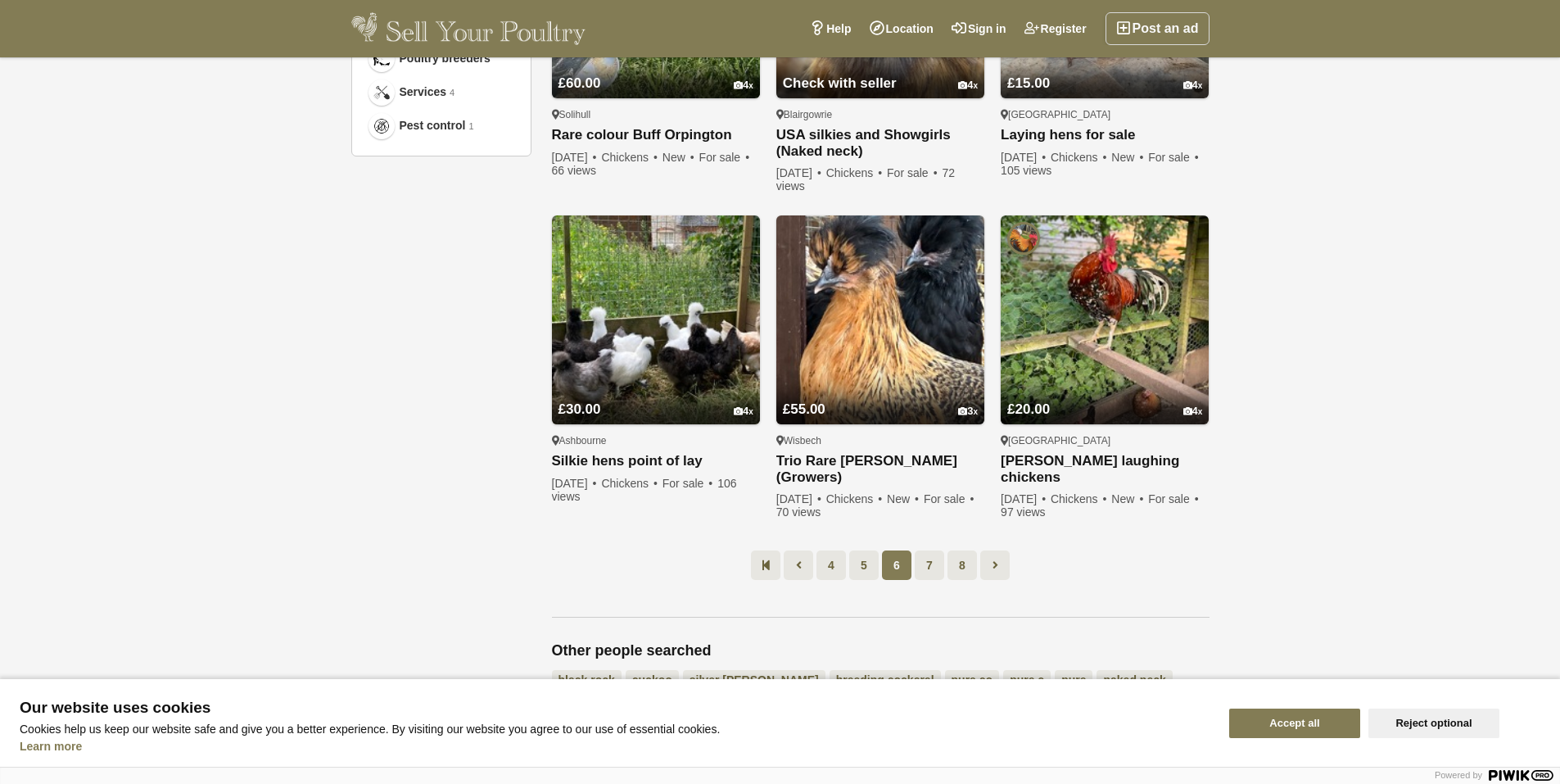
click at [911, 560] on span "6" at bounding box center [896, 565] width 29 height 29
click at [931, 567] on link "7" at bounding box center [929, 565] width 29 height 29
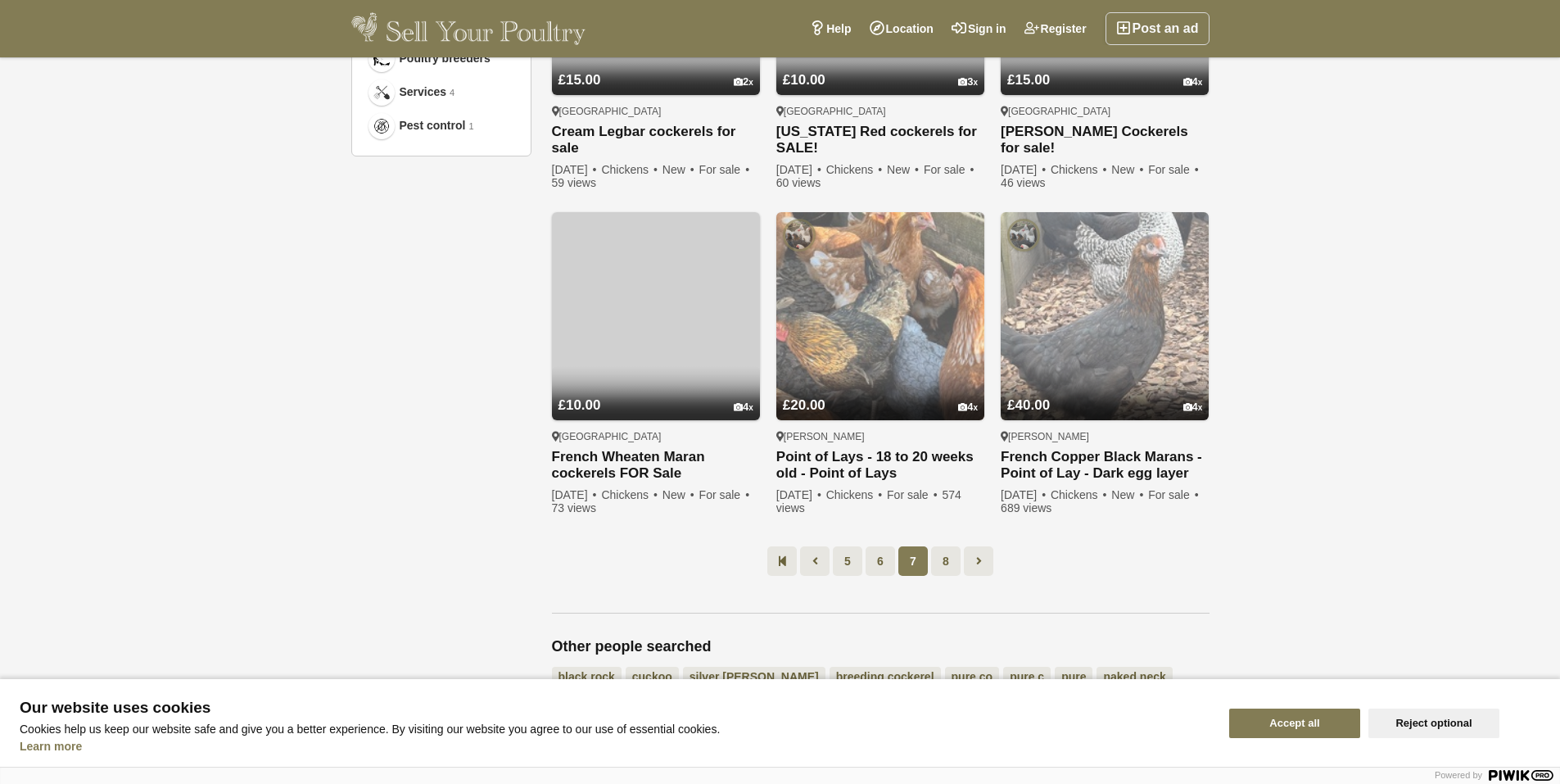
scroll to position [84, 0]
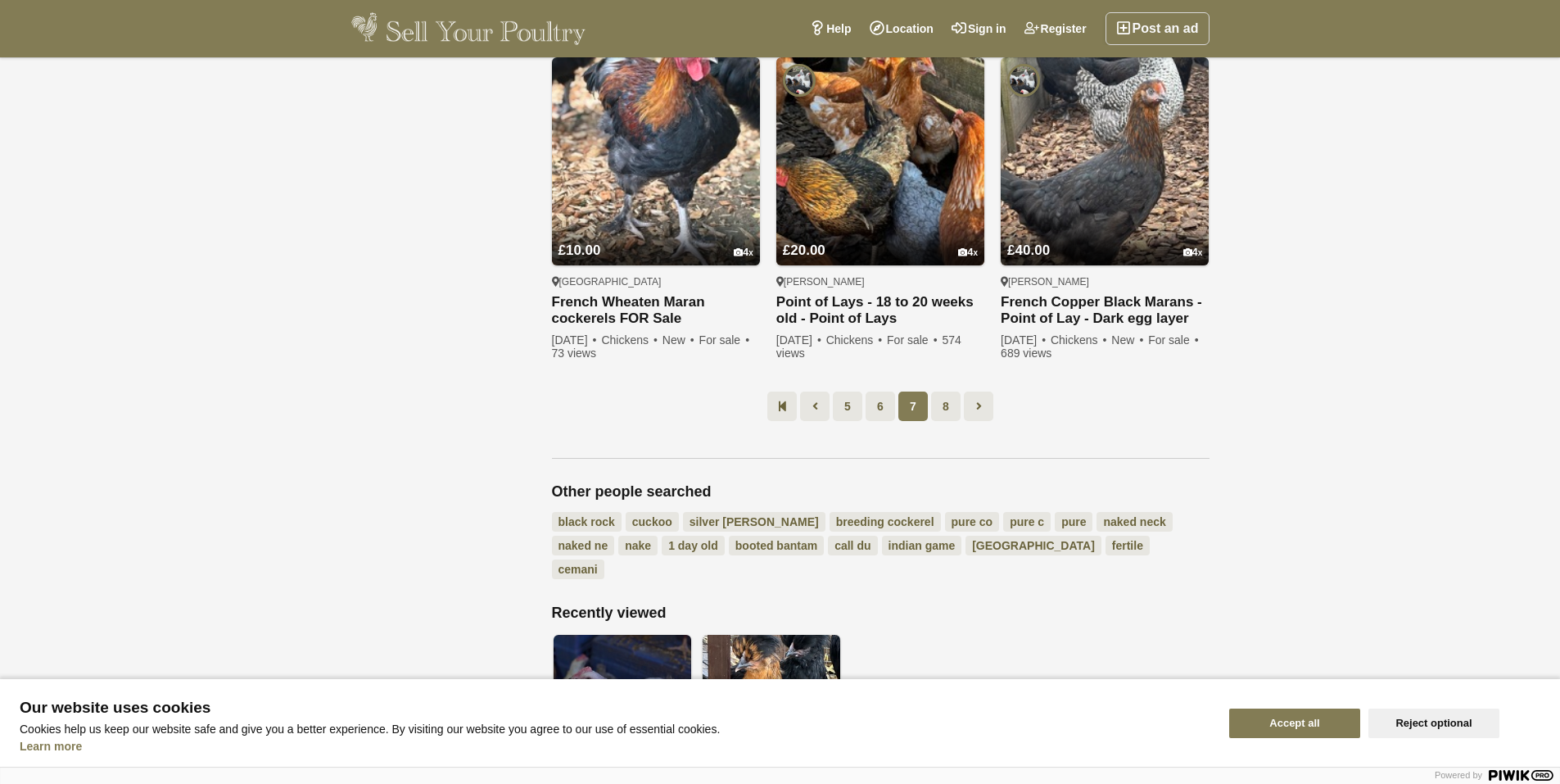
scroll to position [1394, 0]
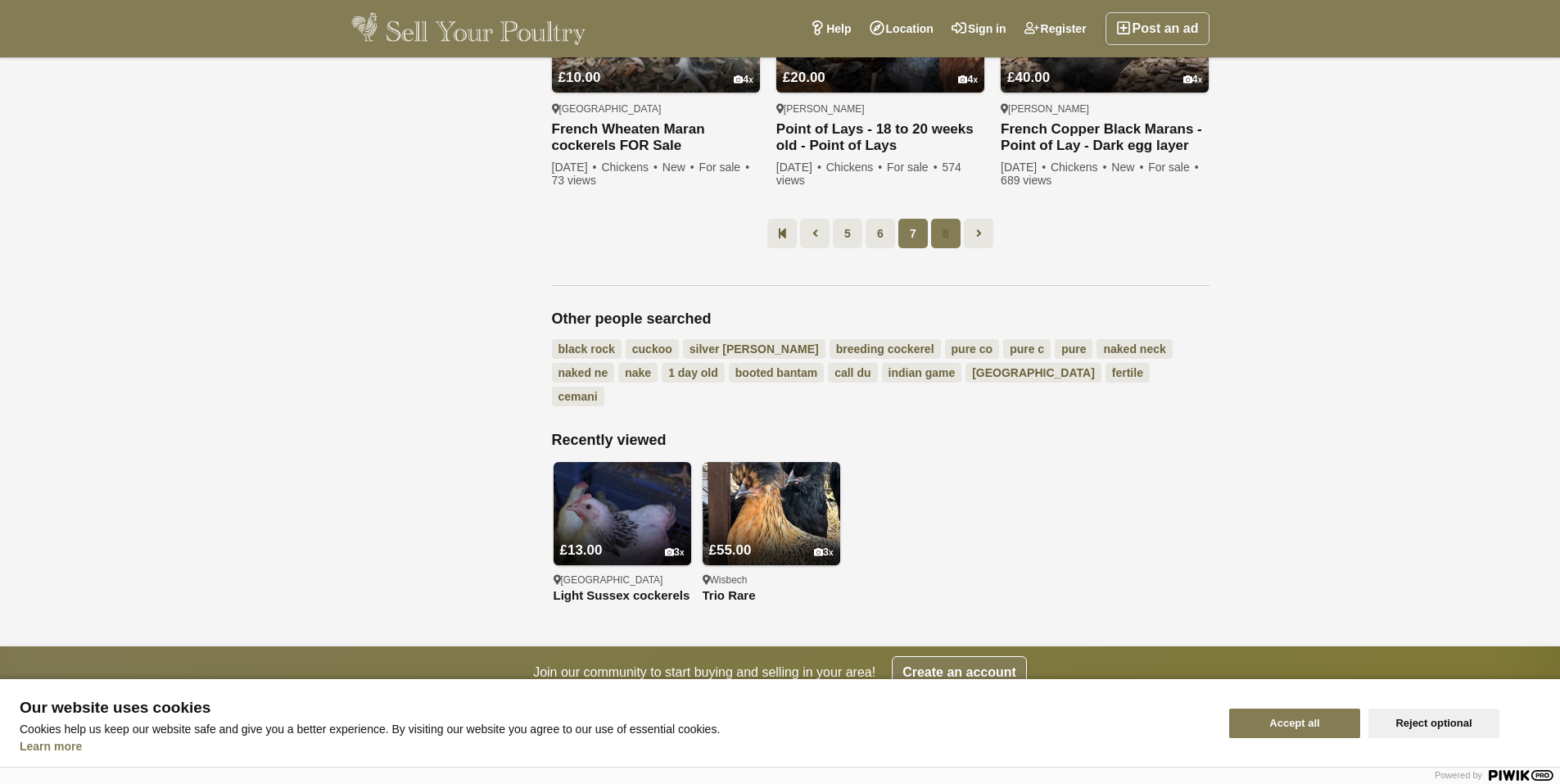
click at [957, 233] on link "8" at bounding box center [945, 233] width 29 height 29
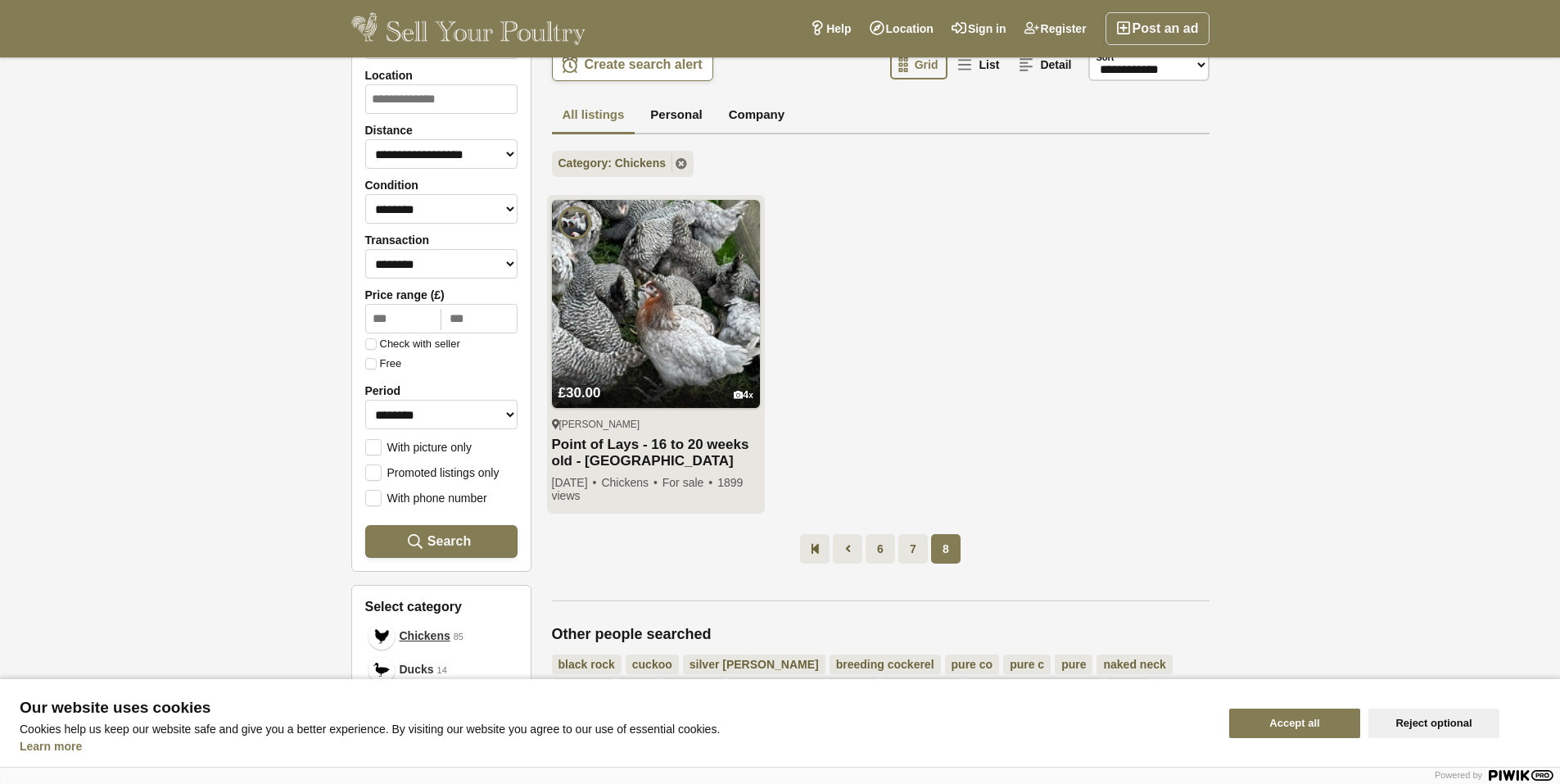
scroll to position [164, 0]
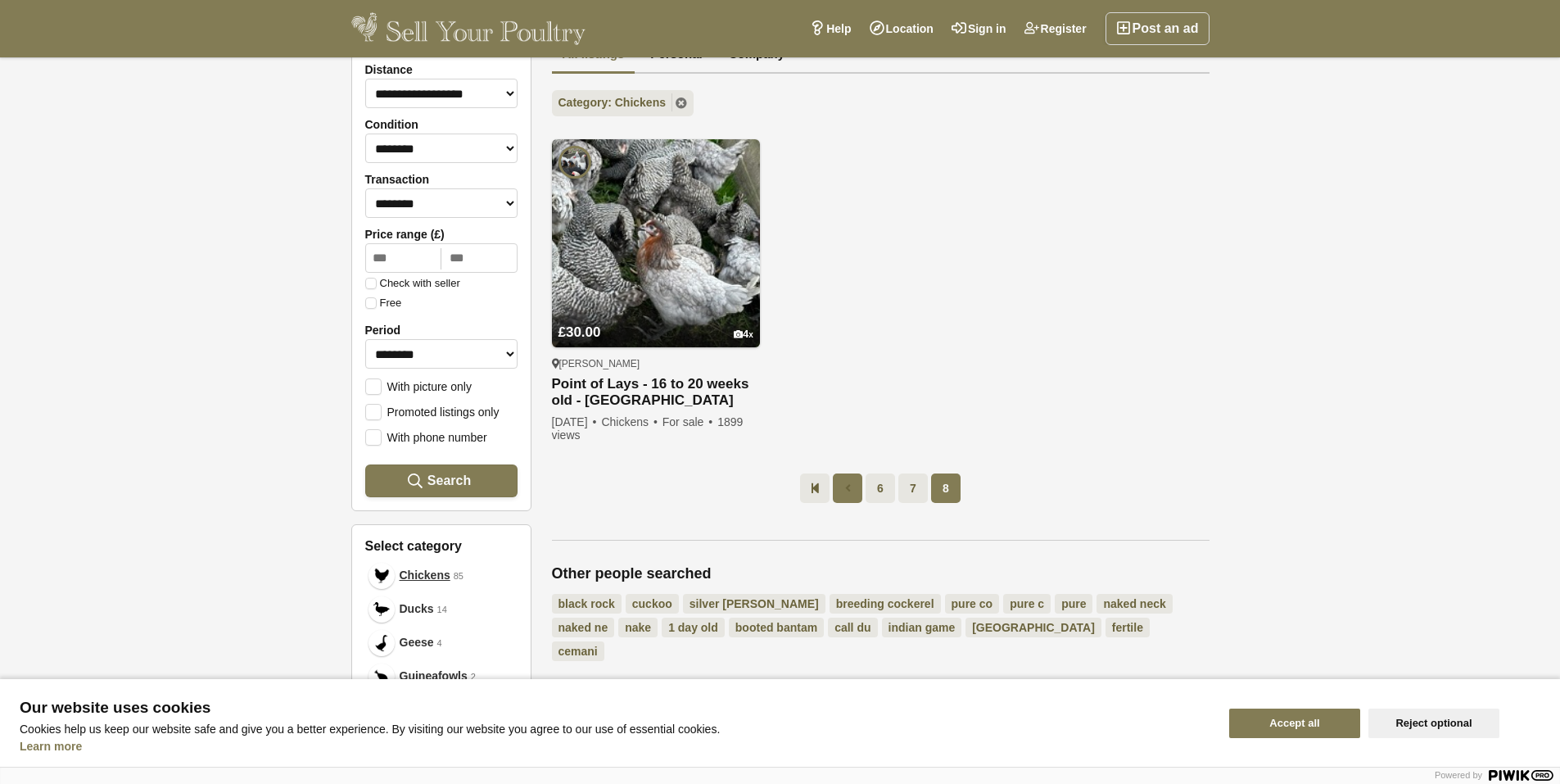
click at [841, 494] on link at bounding box center [847, 487] width 29 height 29
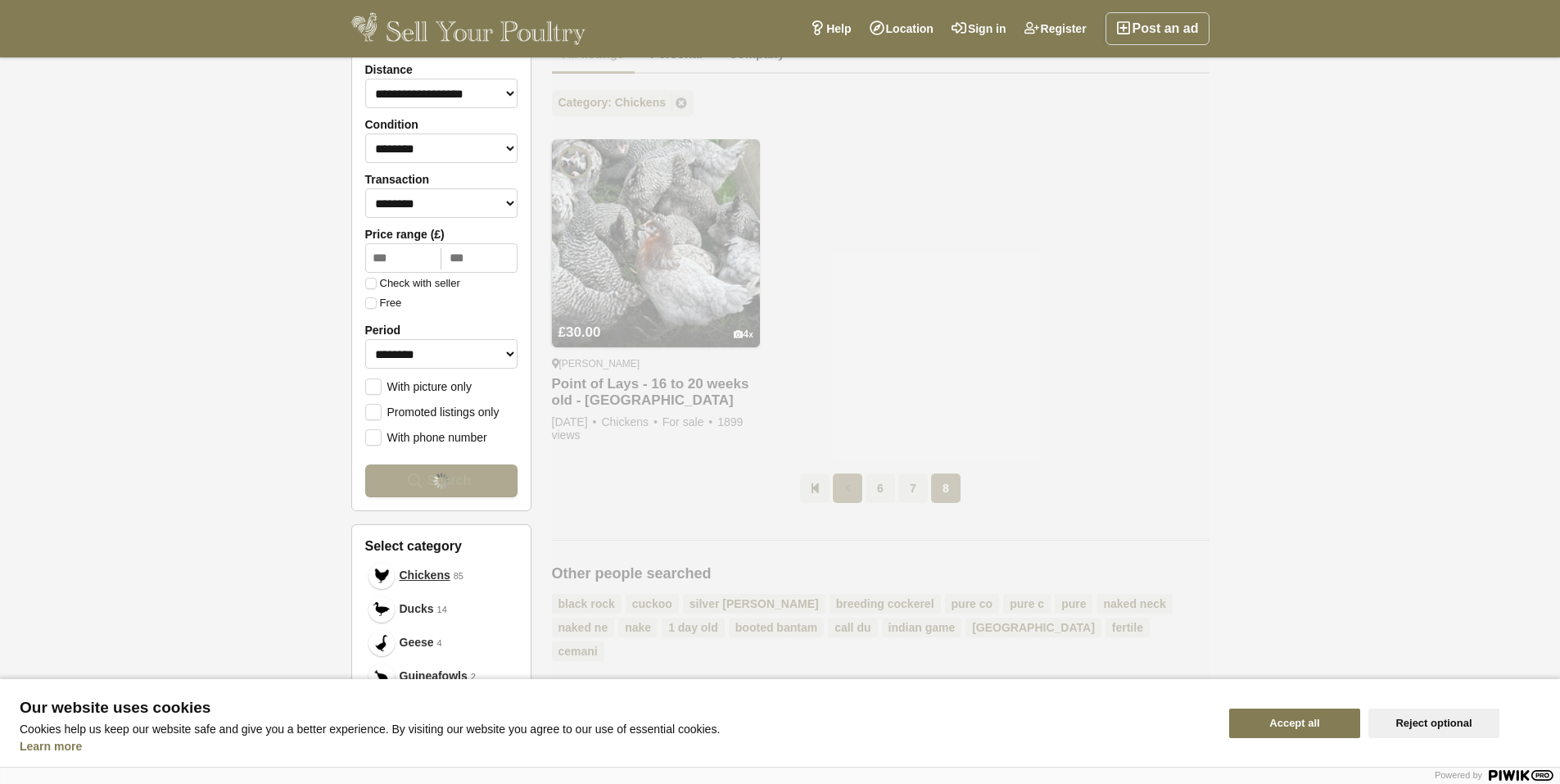
click at [841, 494] on div "**********" at bounding box center [881, 406] width 658 height 934
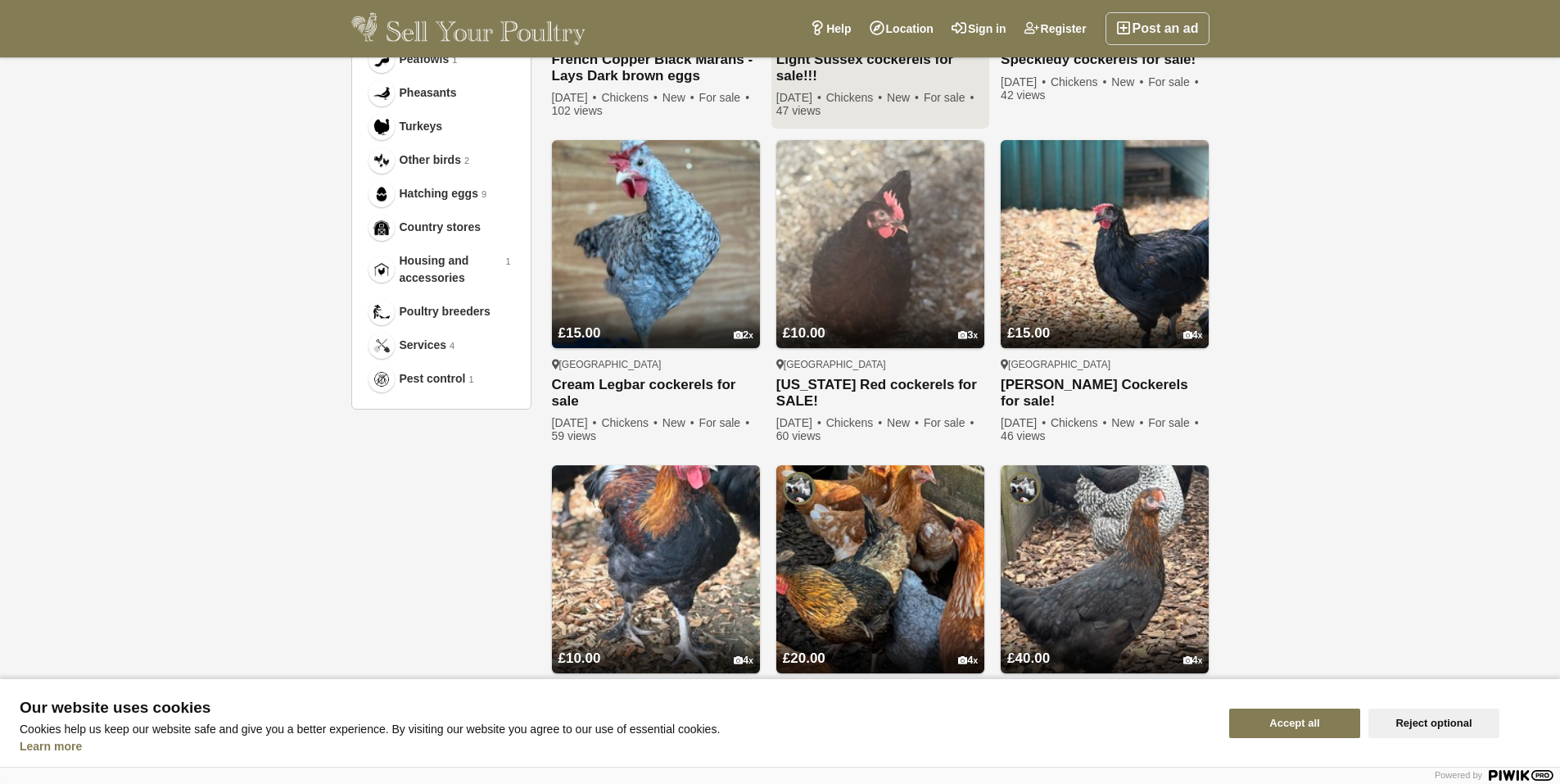
scroll to position [575, 0]
